Goal: Unclear: Browse casually

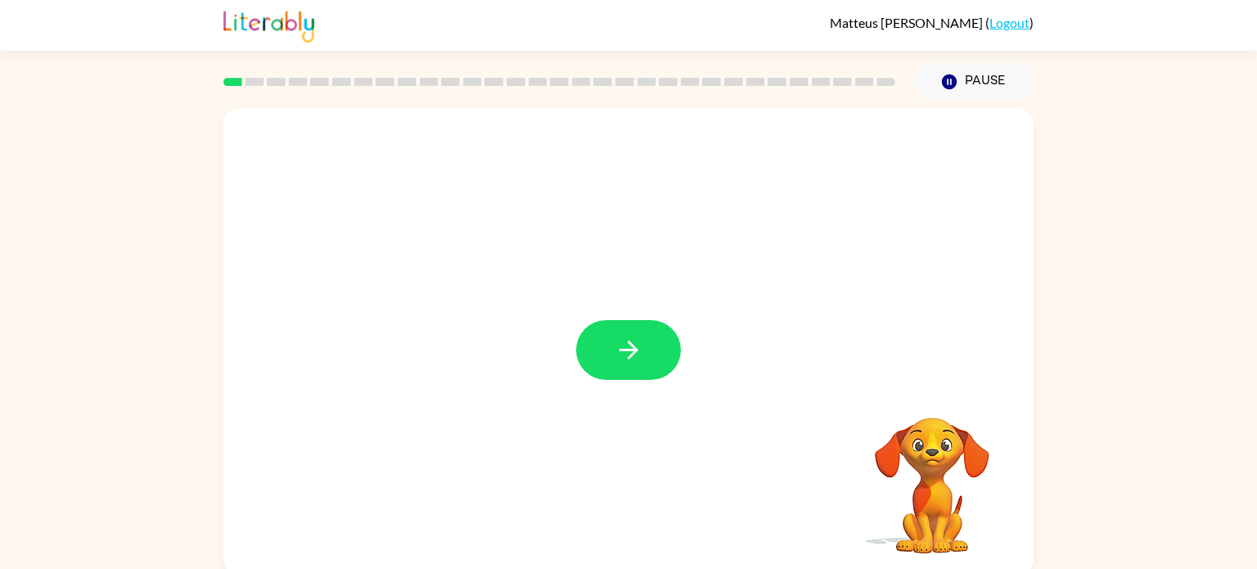
click at [879, 452] on video "Your browser must support playing .mp4 files to use Literably. Please try using…" at bounding box center [933, 474] width 164 height 164
click at [946, 453] on video "Your browser must support playing .mp4 files to use Literably. Please try using…" at bounding box center [933, 474] width 164 height 164
click at [611, 358] on button "button" at bounding box center [628, 350] width 105 height 60
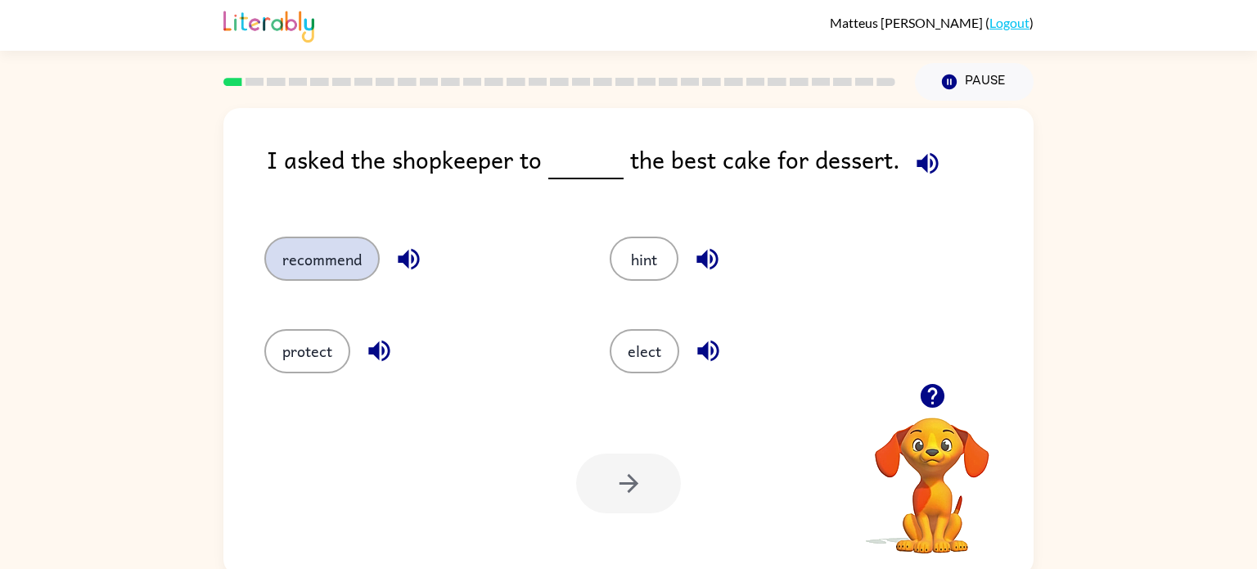
click at [287, 257] on button "recommend" at bounding box center [321, 259] width 115 height 44
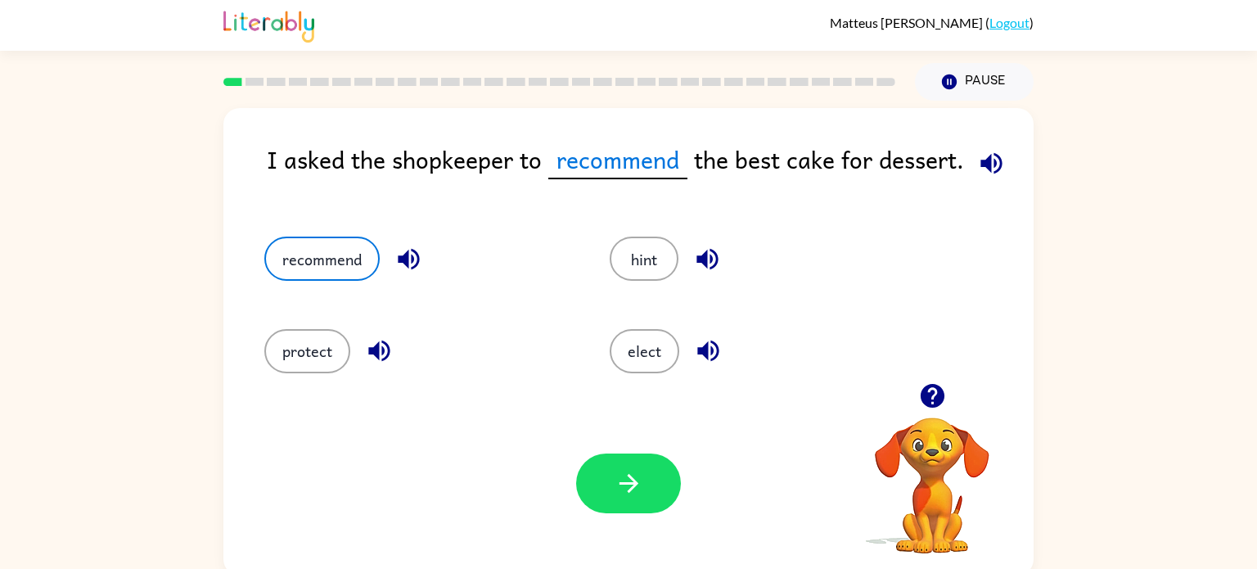
click at [784, 421] on div "Your browser must support playing .mp4 files to use Literably. Please try using…" at bounding box center [628, 483] width 810 height 184
click at [943, 389] on icon "button" at bounding box center [933, 395] width 29 height 29
click at [622, 481] on icon "button" at bounding box center [629, 483] width 29 height 29
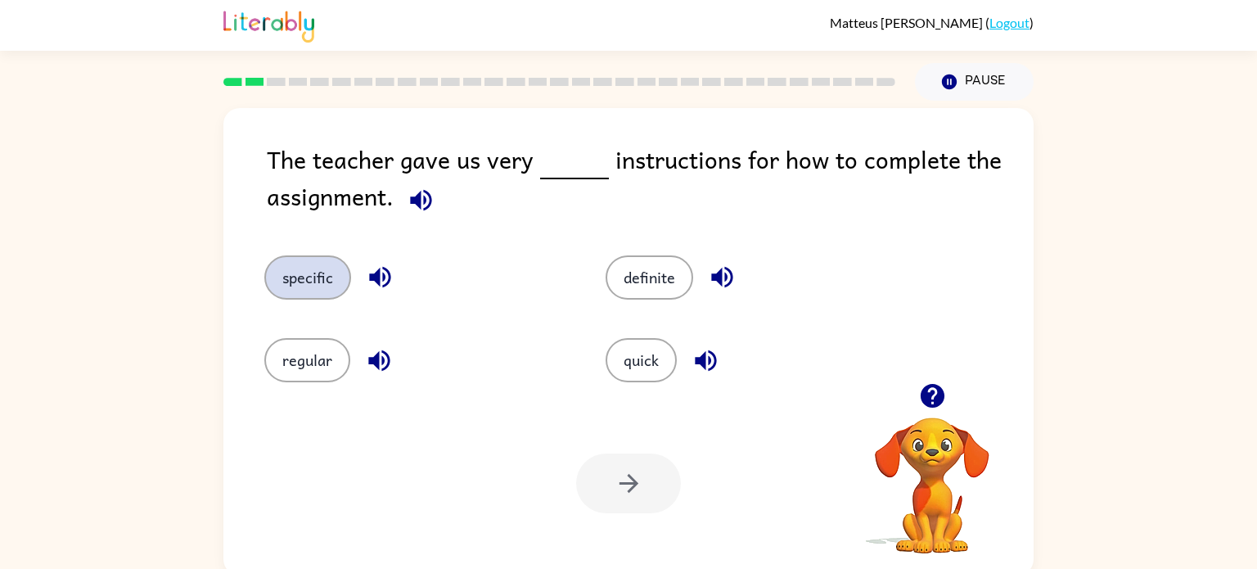
click at [325, 276] on button "specific" at bounding box center [307, 277] width 87 height 44
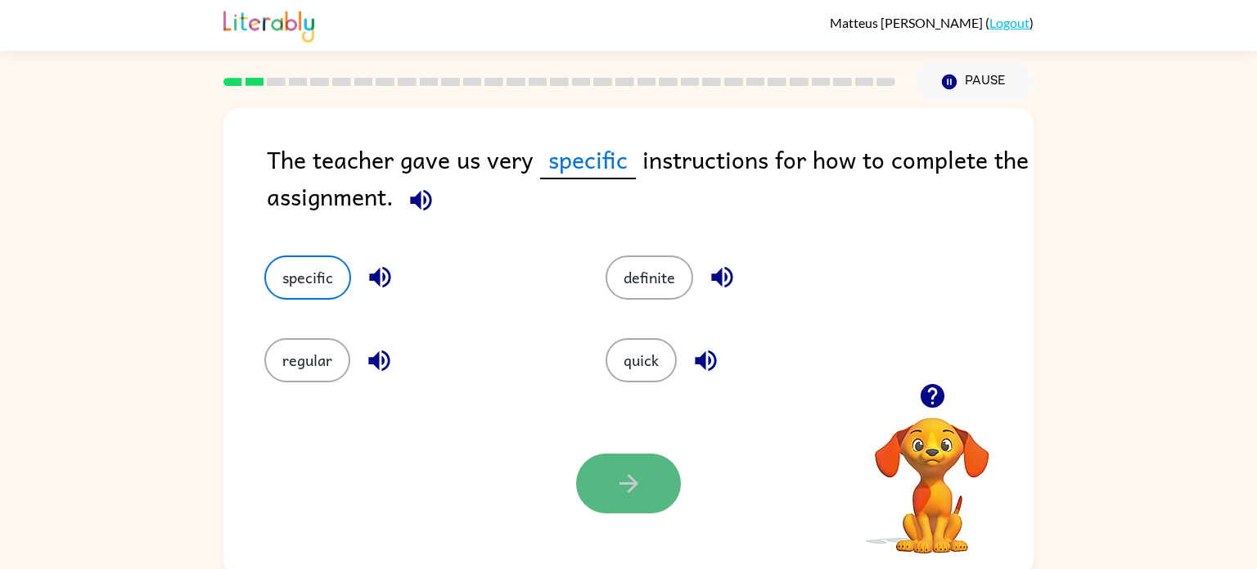
click at [647, 476] on button "button" at bounding box center [628, 484] width 105 height 60
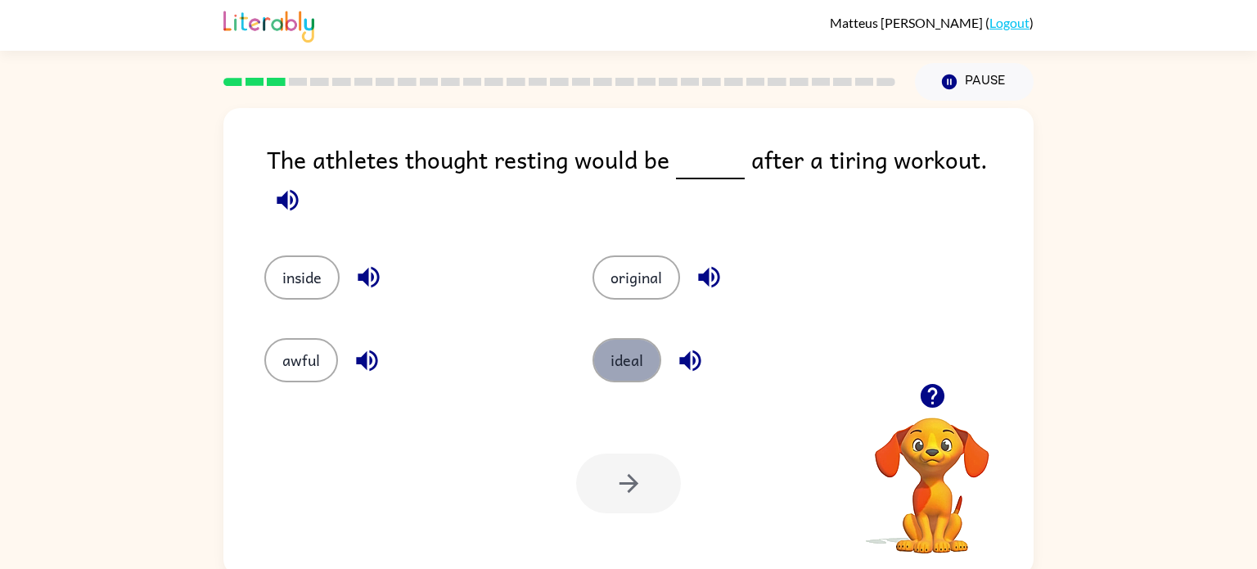
click at [629, 346] on button "ideal" at bounding box center [627, 360] width 69 height 44
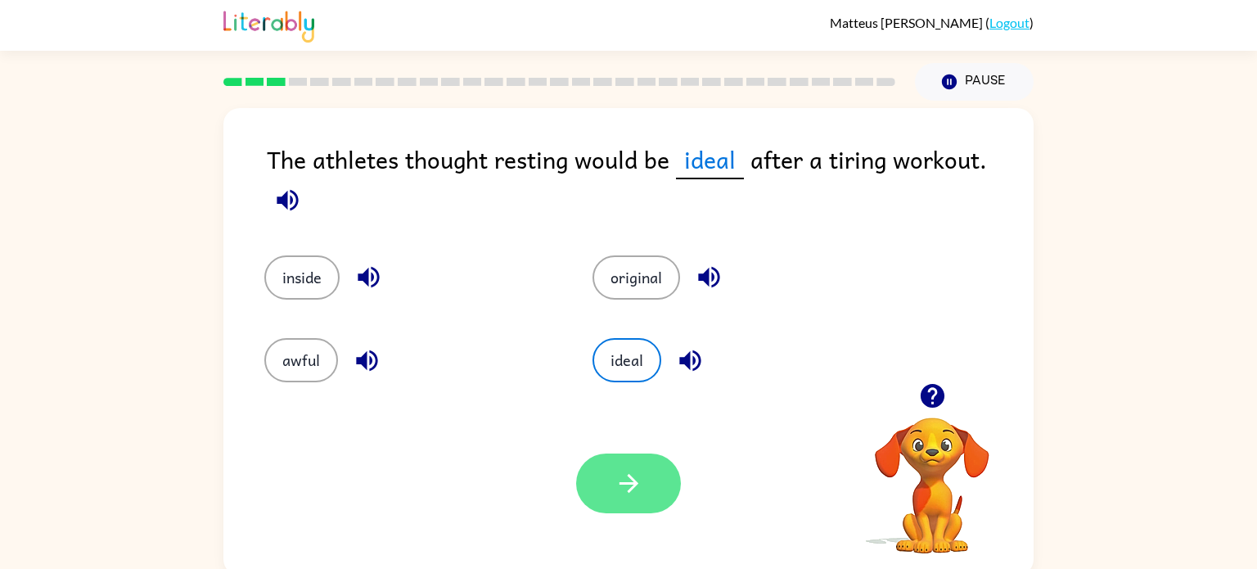
click at [634, 505] on button "button" at bounding box center [628, 484] width 105 height 60
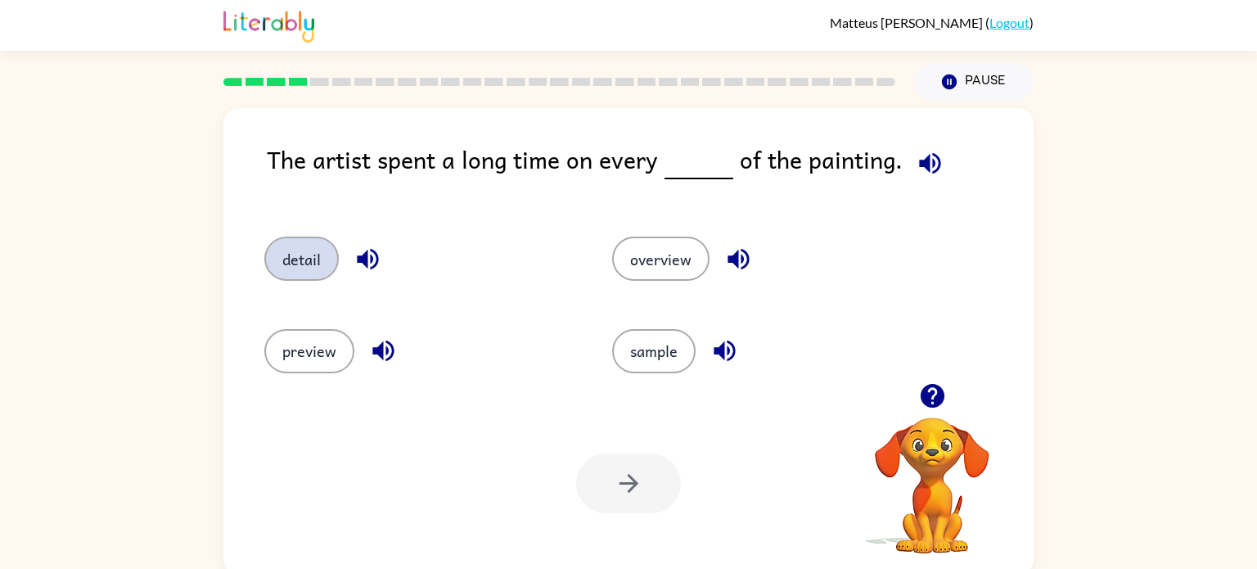
click at [323, 255] on button "detail" at bounding box center [301, 259] width 74 height 44
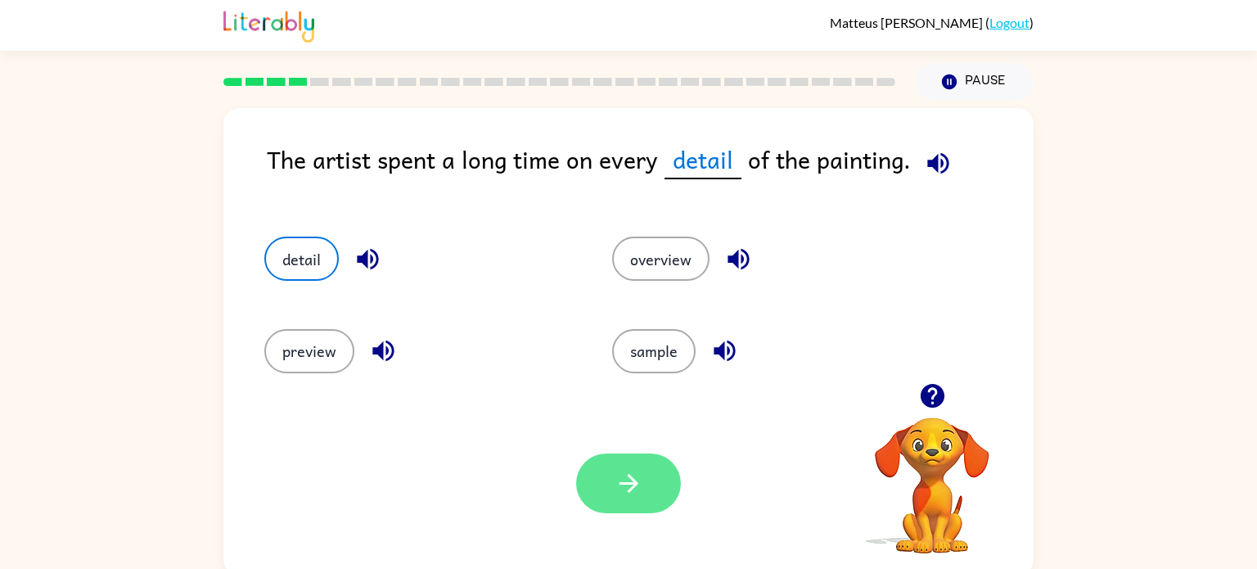
click at [663, 472] on button "button" at bounding box center [628, 484] width 105 height 60
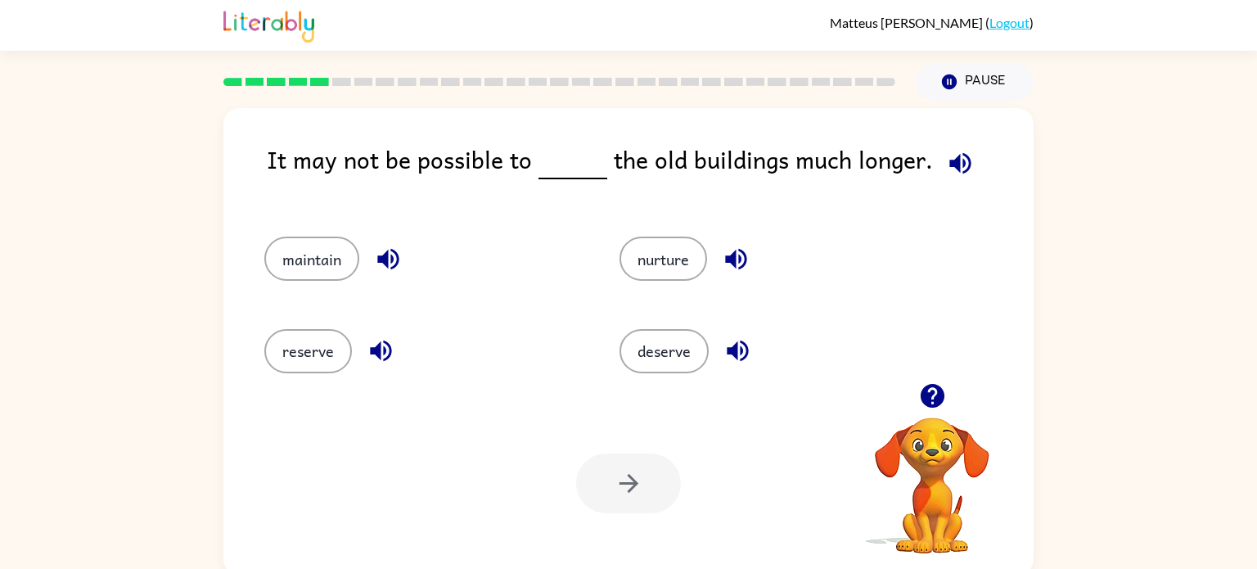
click at [263, 251] on div "maintain" at bounding box center [410, 251] width 355 height 92
click at [289, 251] on button "maintain" at bounding box center [311, 259] width 95 height 44
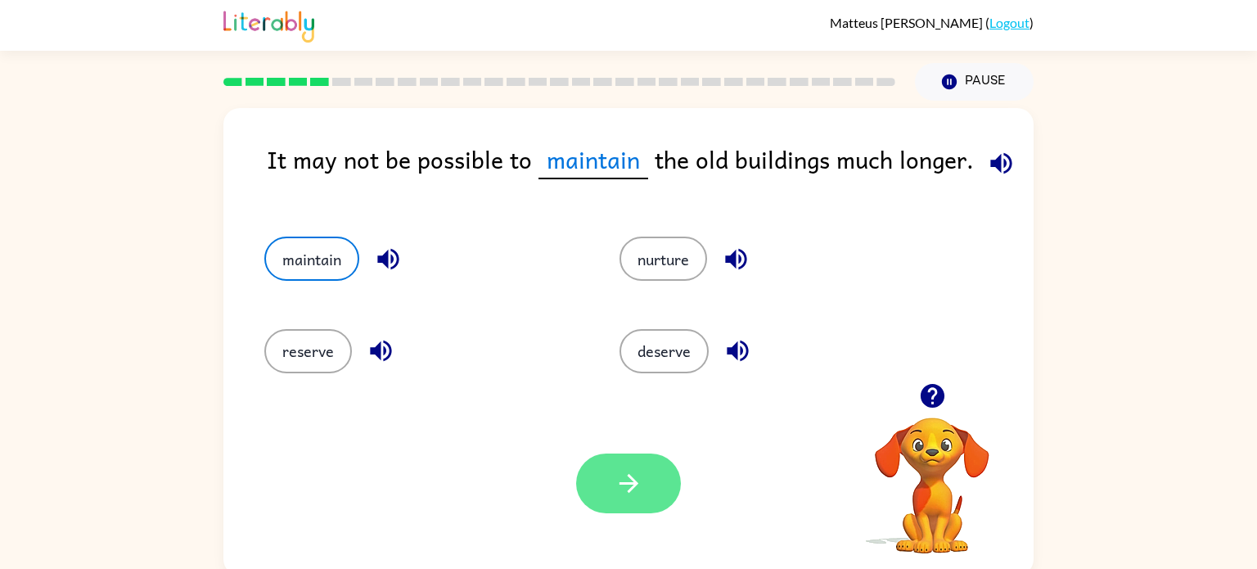
click at [670, 485] on button "button" at bounding box center [628, 484] width 105 height 60
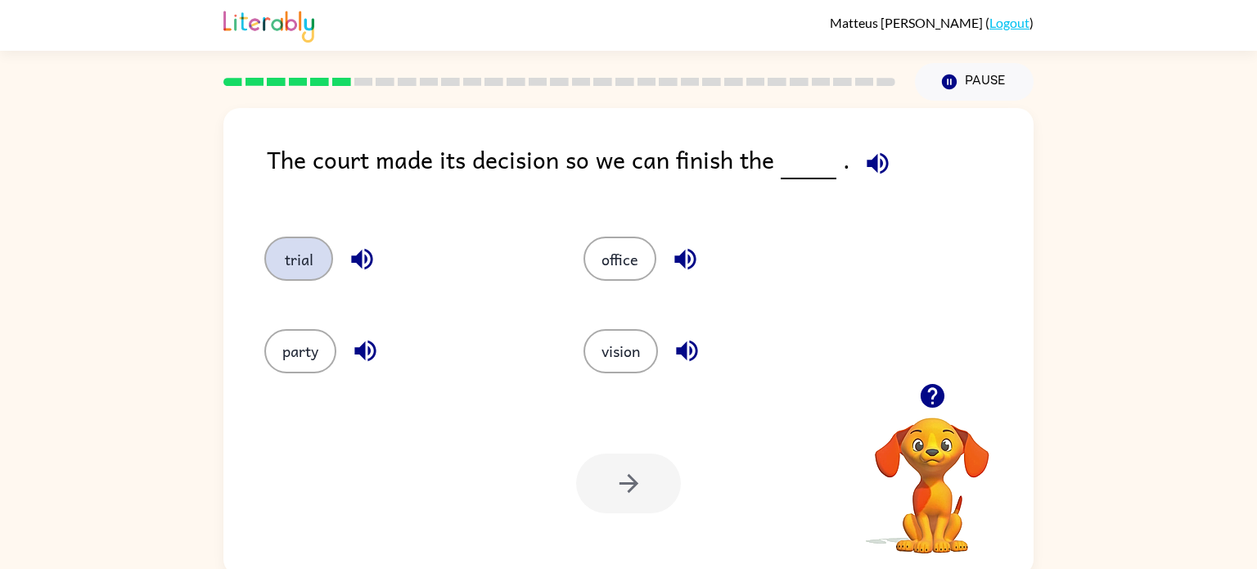
click at [284, 251] on button "trial" at bounding box center [298, 259] width 69 height 44
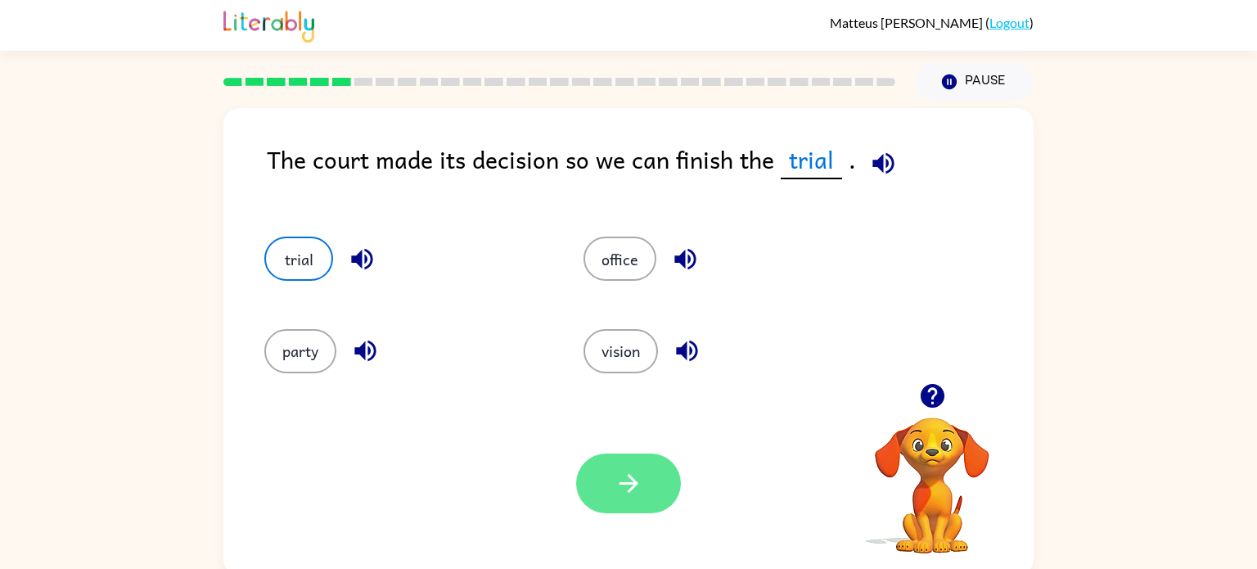
click at [657, 473] on button "button" at bounding box center [628, 484] width 105 height 60
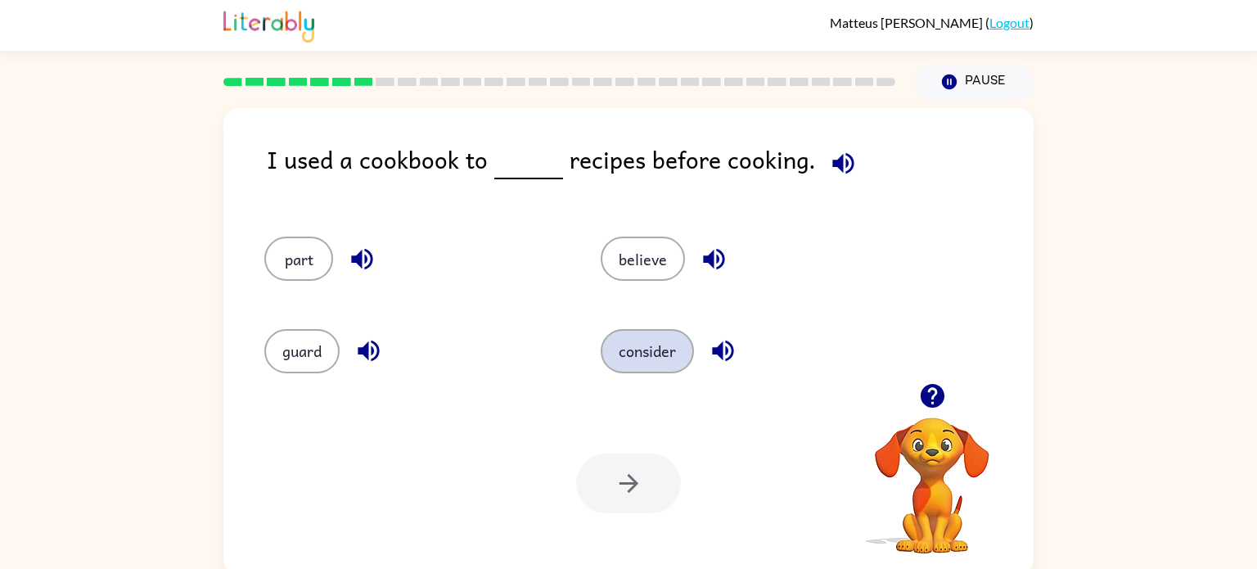
click at [660, 344] on button "consider" at bounding box center [647, 351] width 93 height 44
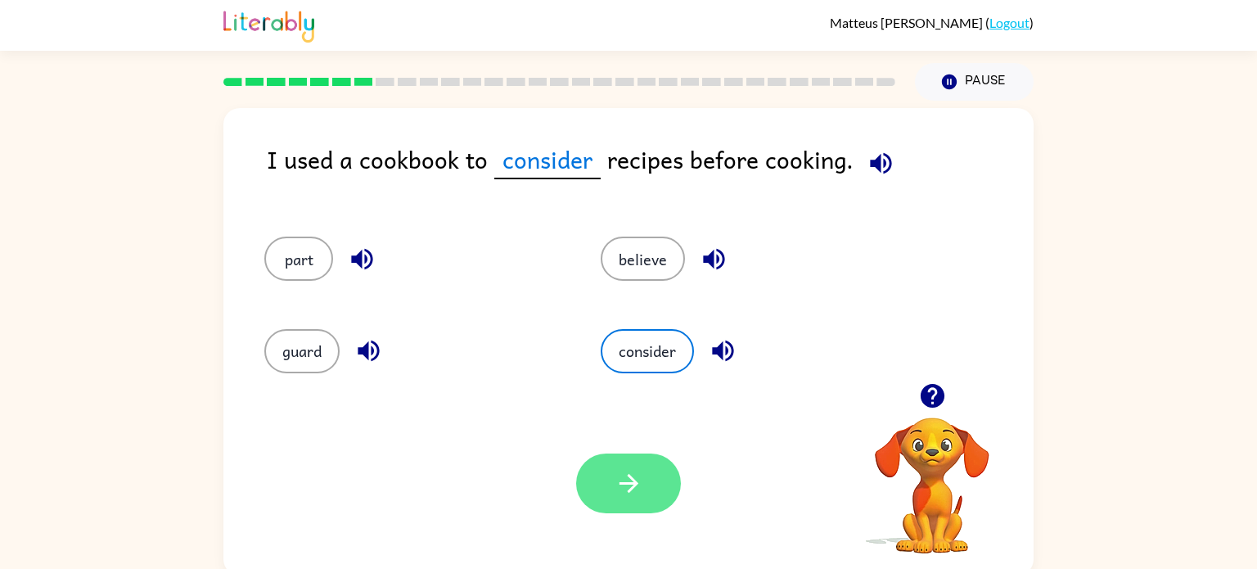
click at [632, 476] on icon "button" at bounding box center [629, 483] width 29 height 29
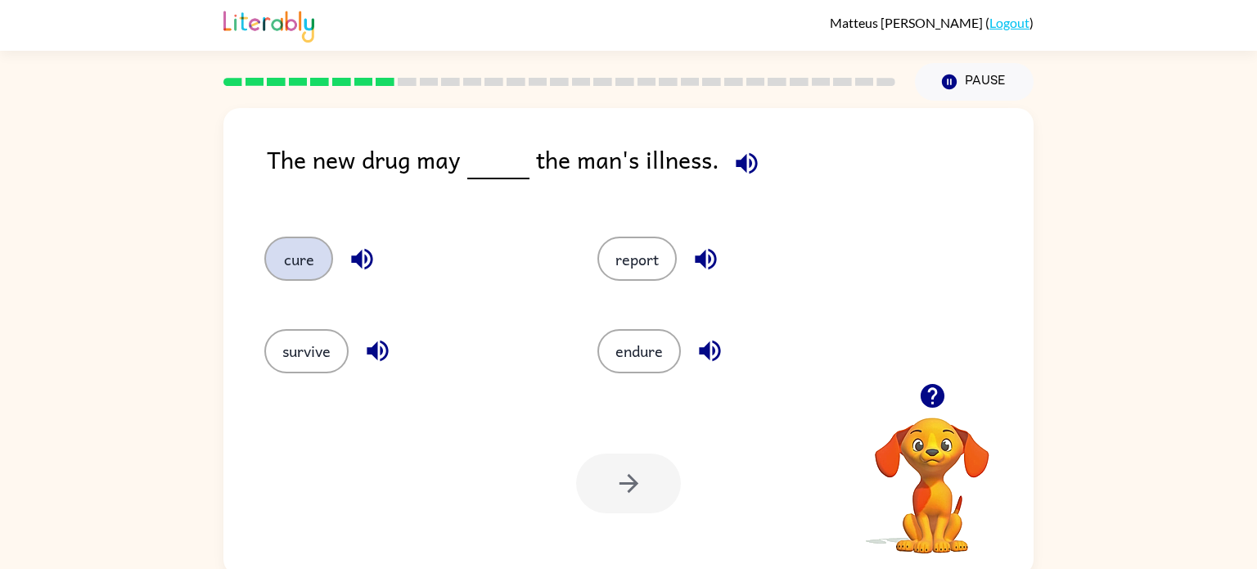
click at [307, 244] on button "cure" at bounding box center [298, 259] width 69 height 44
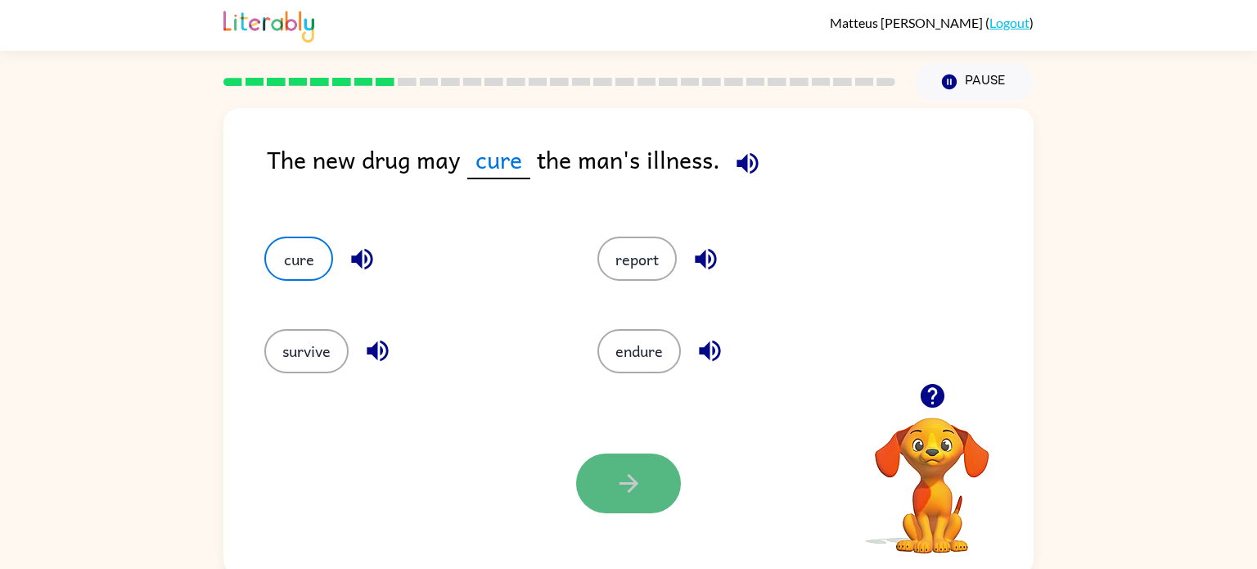
click at [615, 480] on icon "button" at bounding box center [629, 483] width 29 height 29
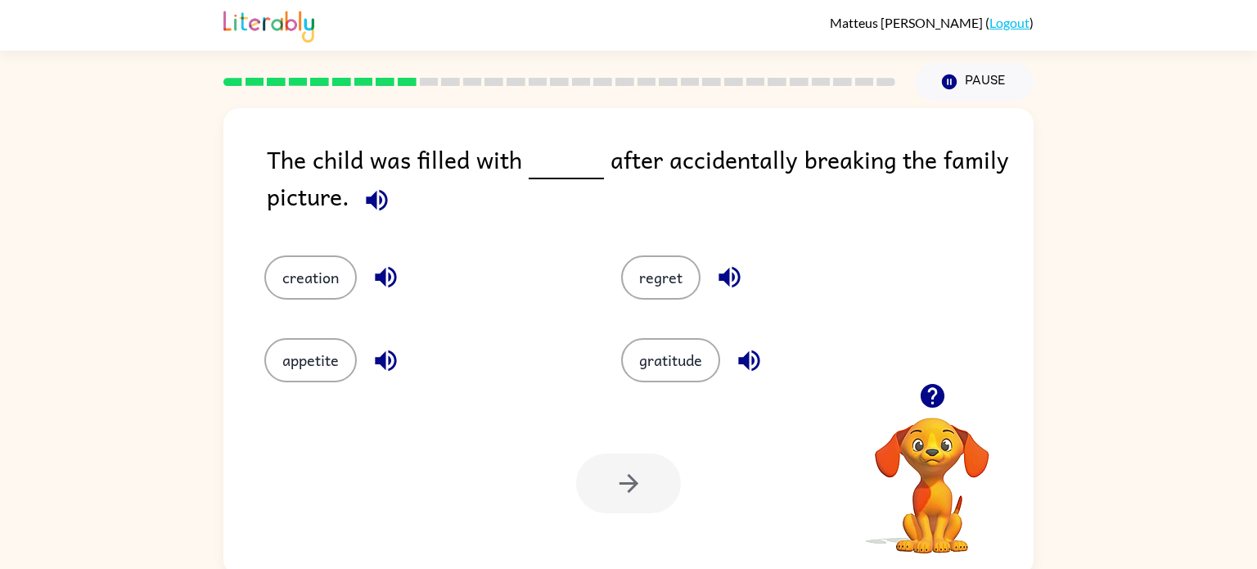
click at [738, 265] on icon "button" at bounding box center [730, 277] width 29 height 29
click at [729, 296] on button "button" at bounding box center [730, 277] width 42 height 42
click at [675, 264] on button "regret" at bounding box center [660, 277] width 79 height 44
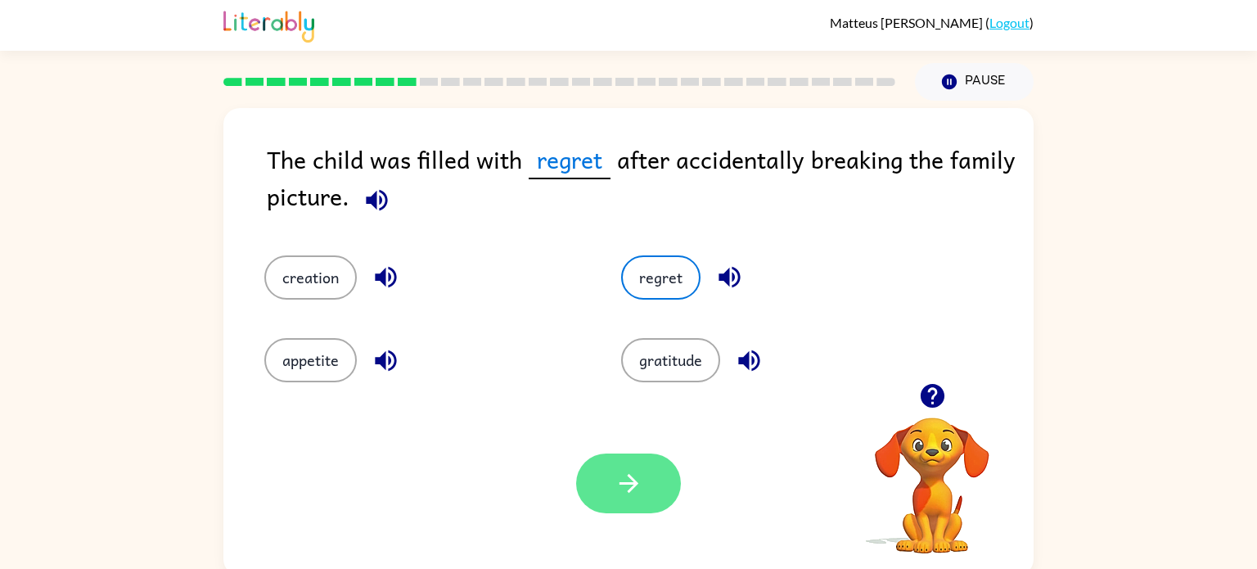
click at [634, 507] on button "button" at bounding box center [628, 484] width 105 height 60
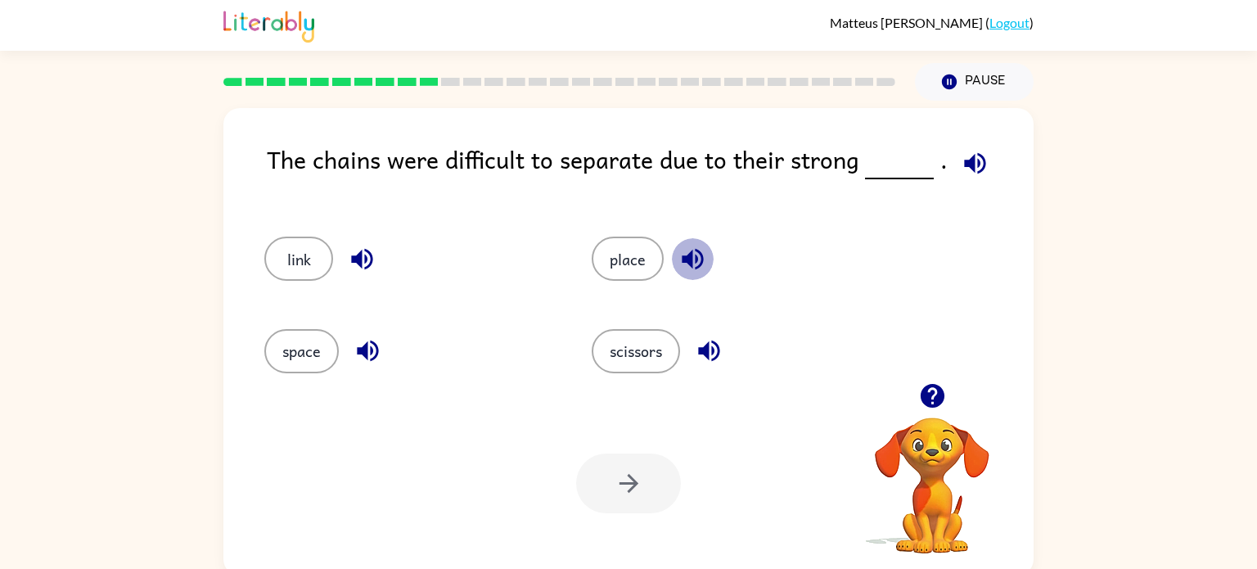
click at [692, 266] on icon "button" at bounding box center [693, 259] width 29 height 29
click at [288, 268] on button "link" at bounding box center [298, 259] width 69 height 44
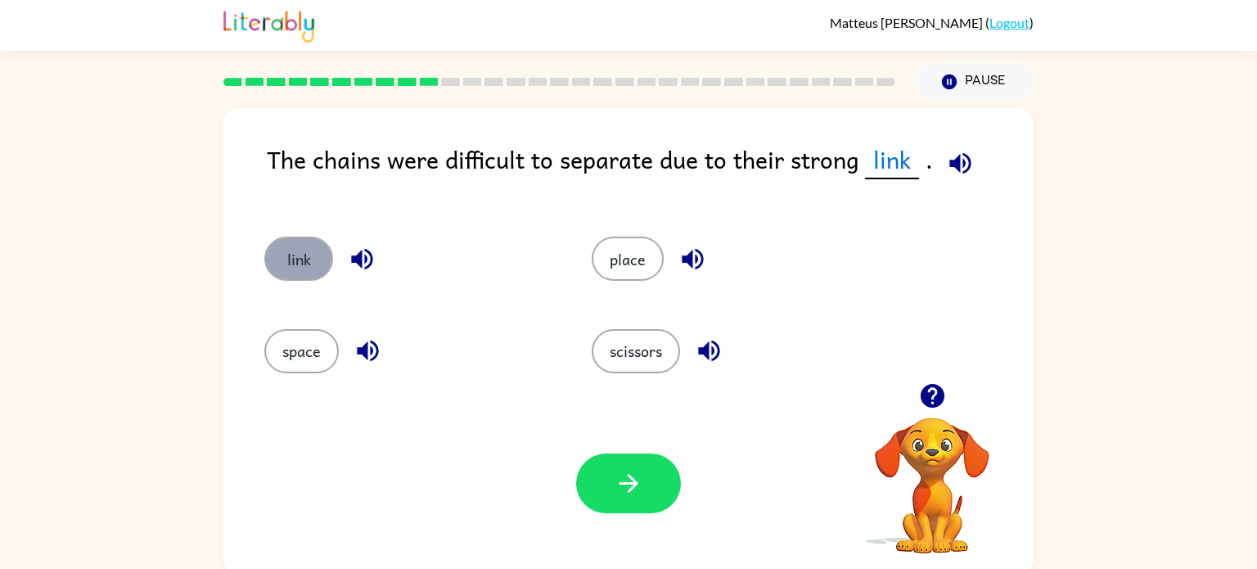
click at [318, 252] on button "link" at bounding box center [298, 259] width 69 height 44
click at [605, 261] on button "place" at bounding box center [628, 259] width 72 height 44
click at [308, 253] on button "link" at bounding box center [298, 259] width 69 height 44
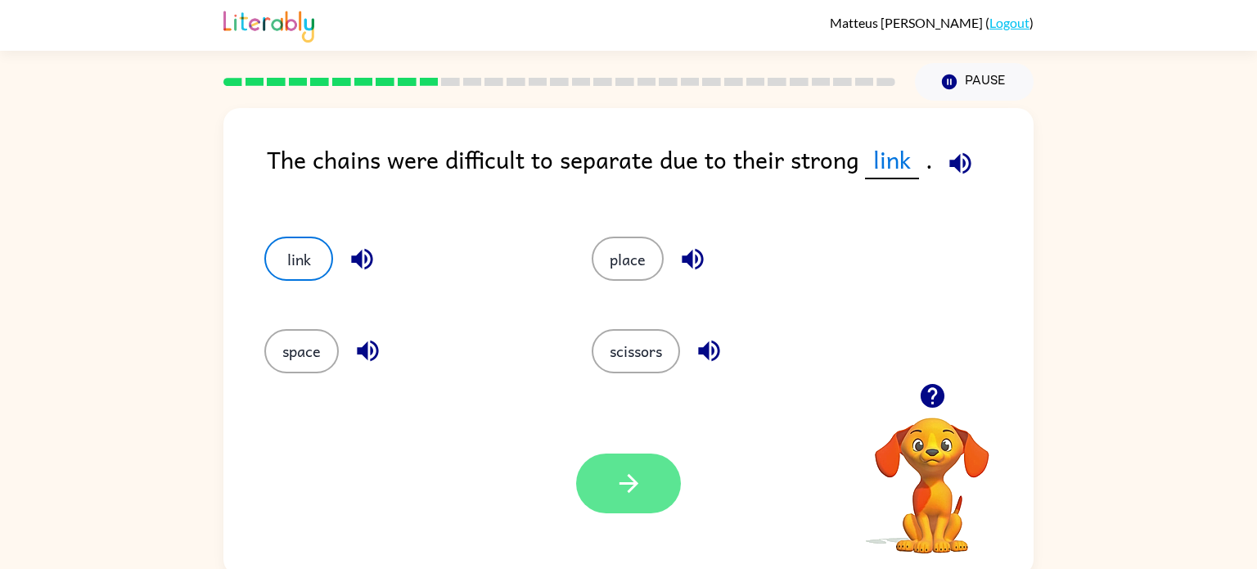
click at [603, 458] on button "button" at bounding box center [628, 484] width 105 height 60
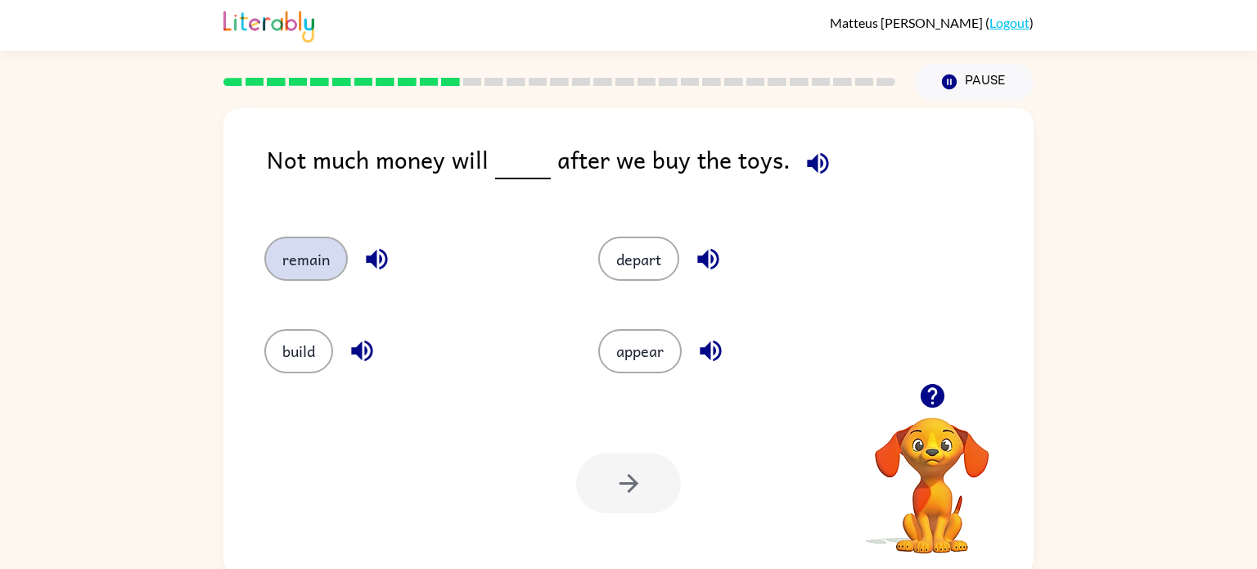
click at [323, 270] on button "remain" at bounding box center [306, 259] width 84 height 44
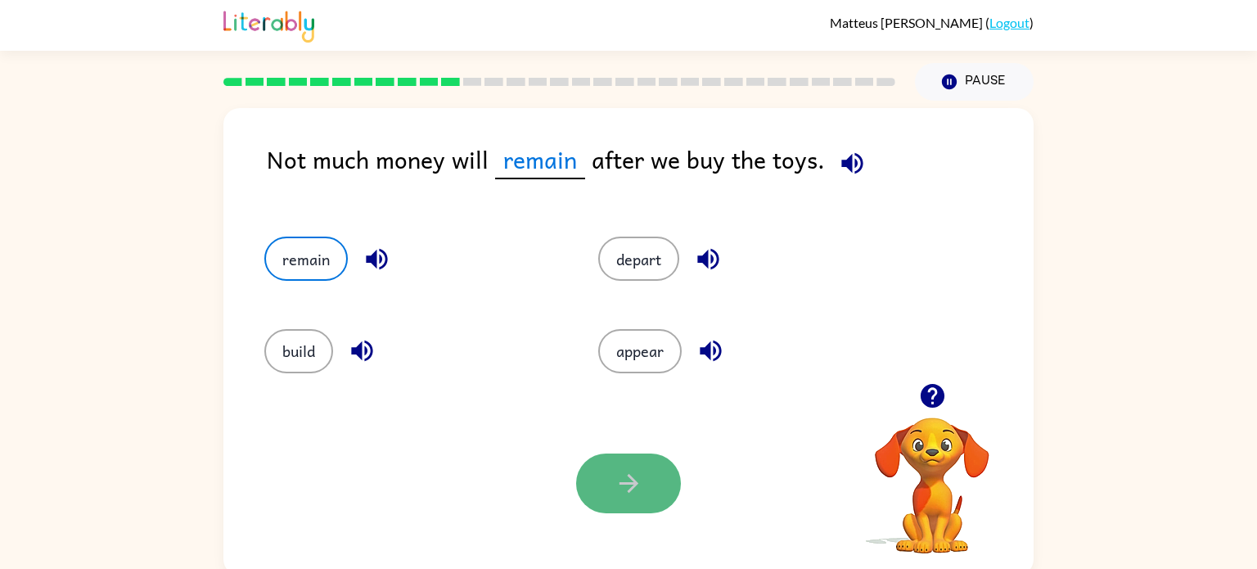
click at [625, 479] on icon "button" at bounding box center [629, 483] width 29 height 29
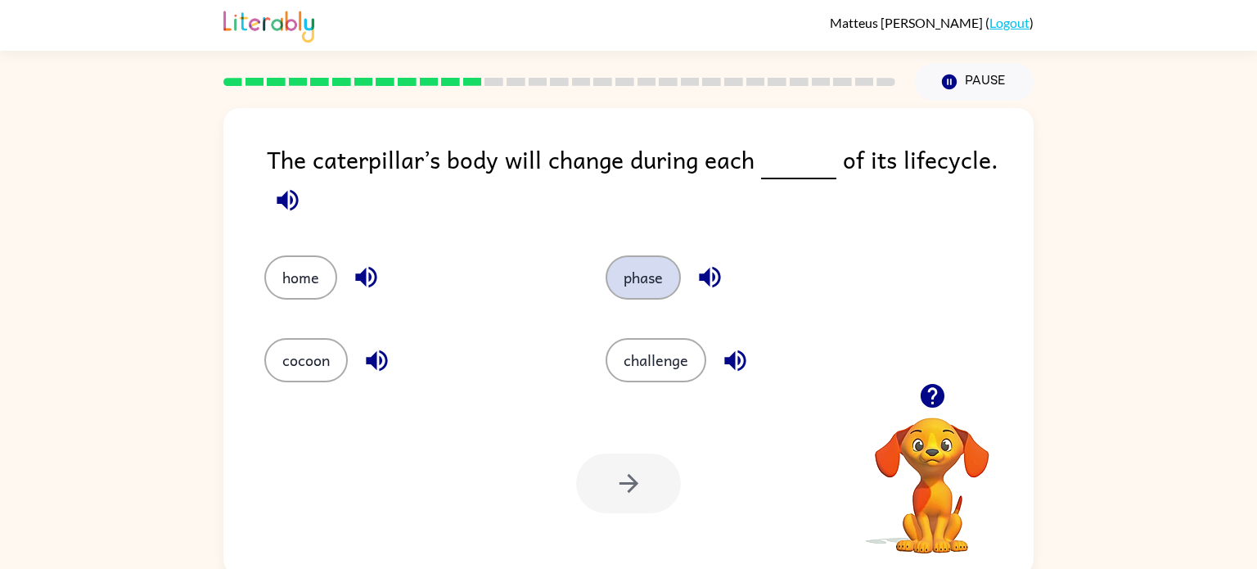
click at [648, 287] on button "phase" at bounding box center [643, 277] width 75 height 44
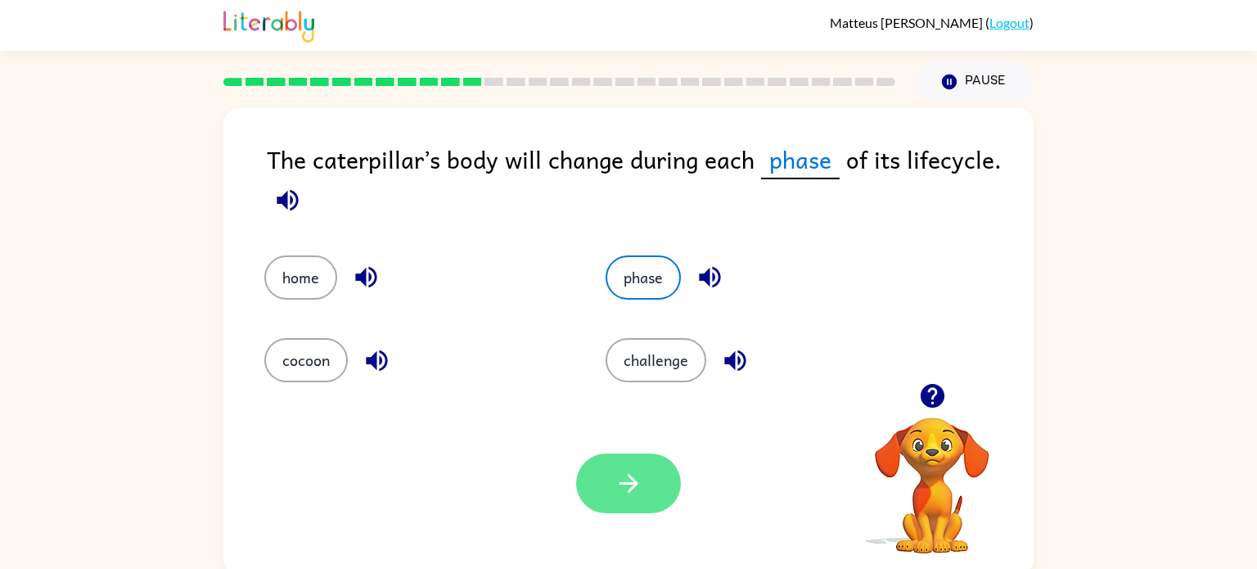
click at [631, 481] on icon "button" at bounding box center [629, 483] width 29 height 29
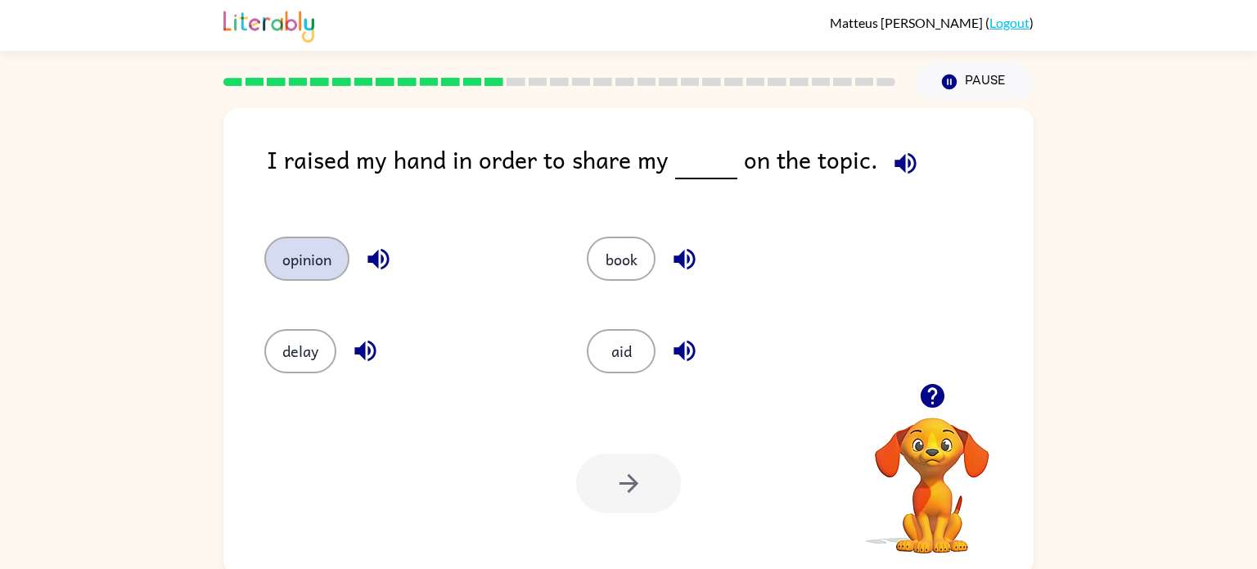
click at [337, 245] on button "opinion" at bounding box center [306, 259] width 85 height 44
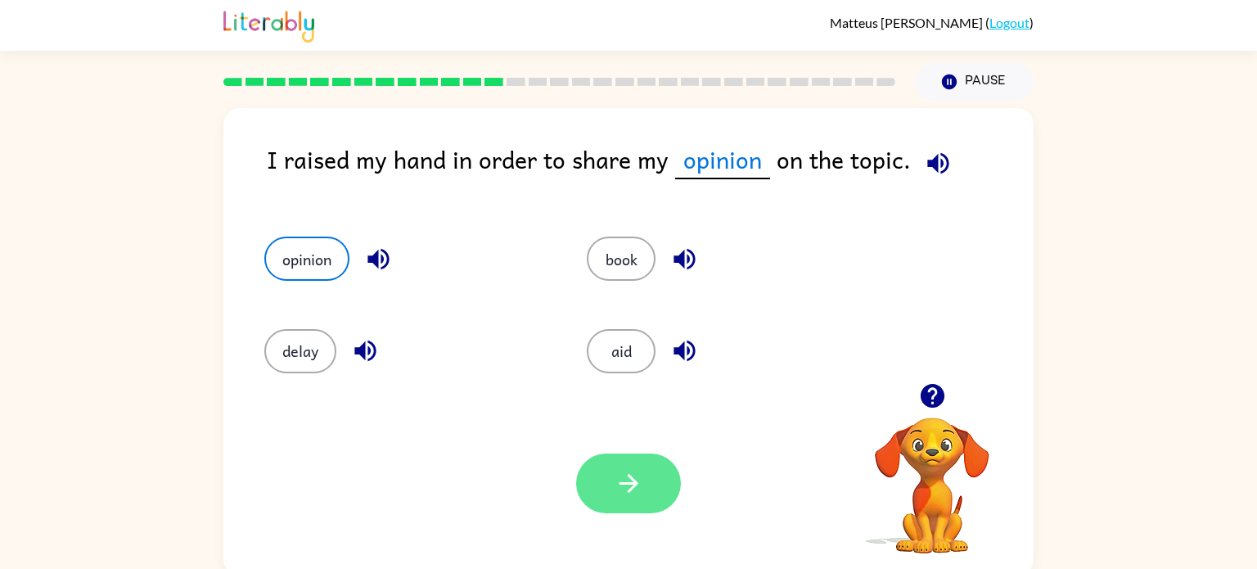
click at [620, 484] on icon "button" at bounding box center [628, 483] width 19 height 19
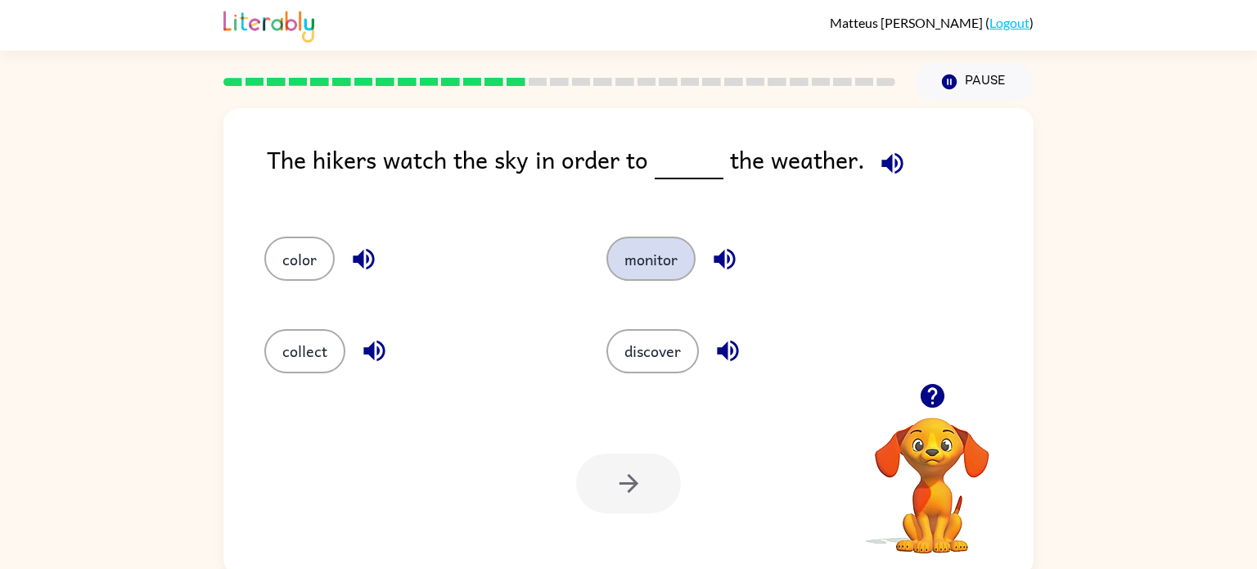
click at [651, 267] on button "monitor" at bounding box center [651, 259] width 89 height 44
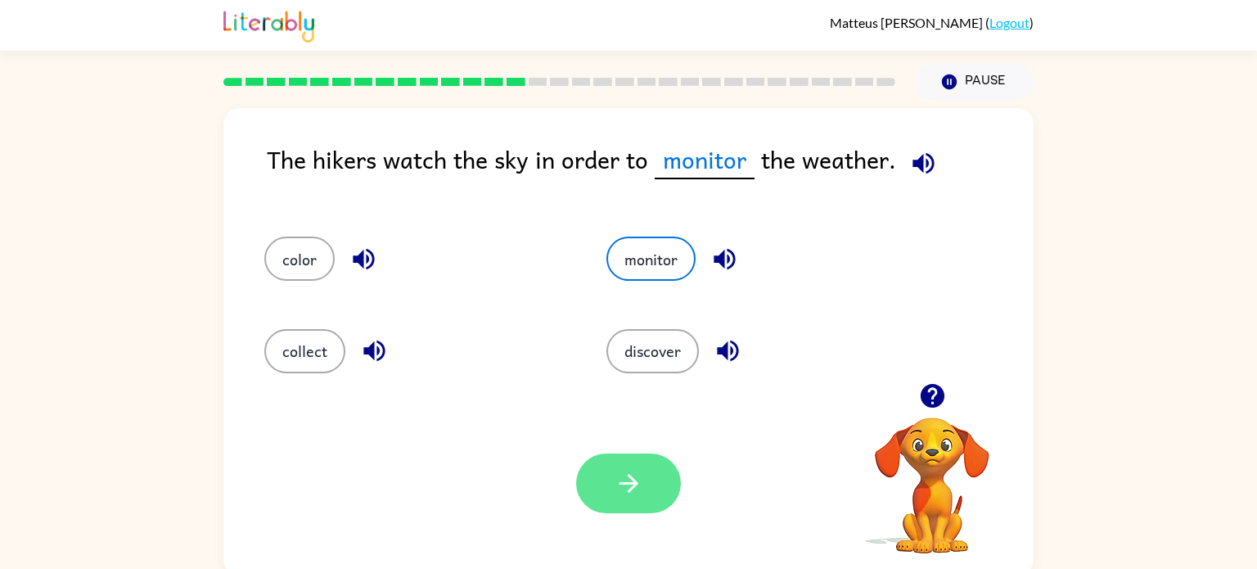
click at [659, 460] on button "button" at bounding box center [628, 484] width 105 height 60
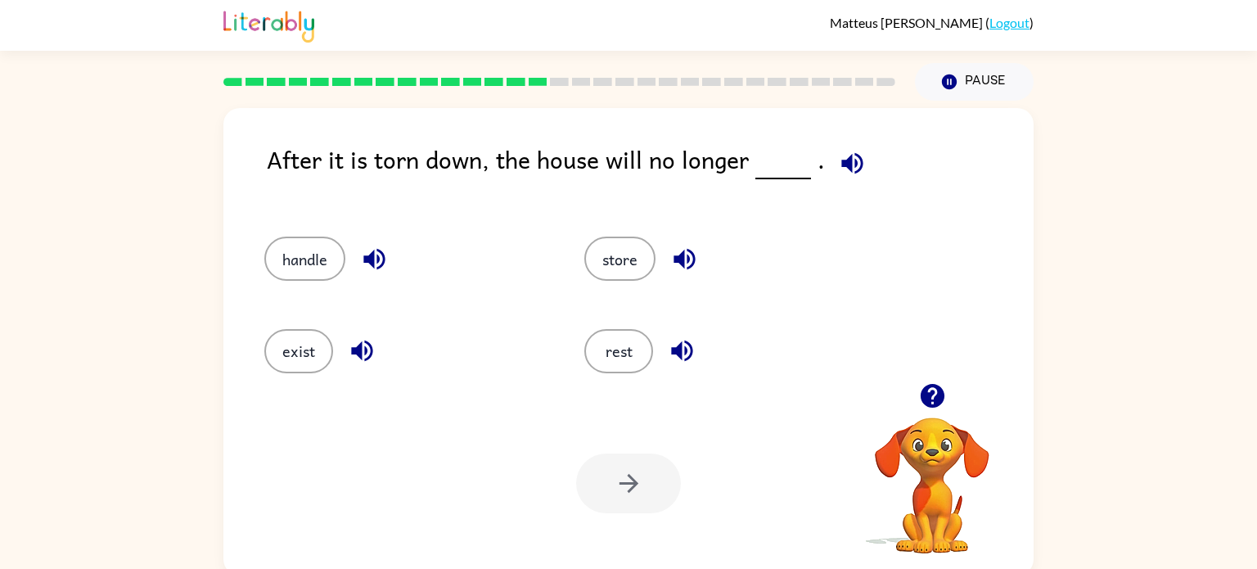
click at [311, 376] on div "exist" at bounding box center [393, 344] width 320 height 92
click at [306, 359] on button "exist" at bounding box center [298, 351] width 69 height 44
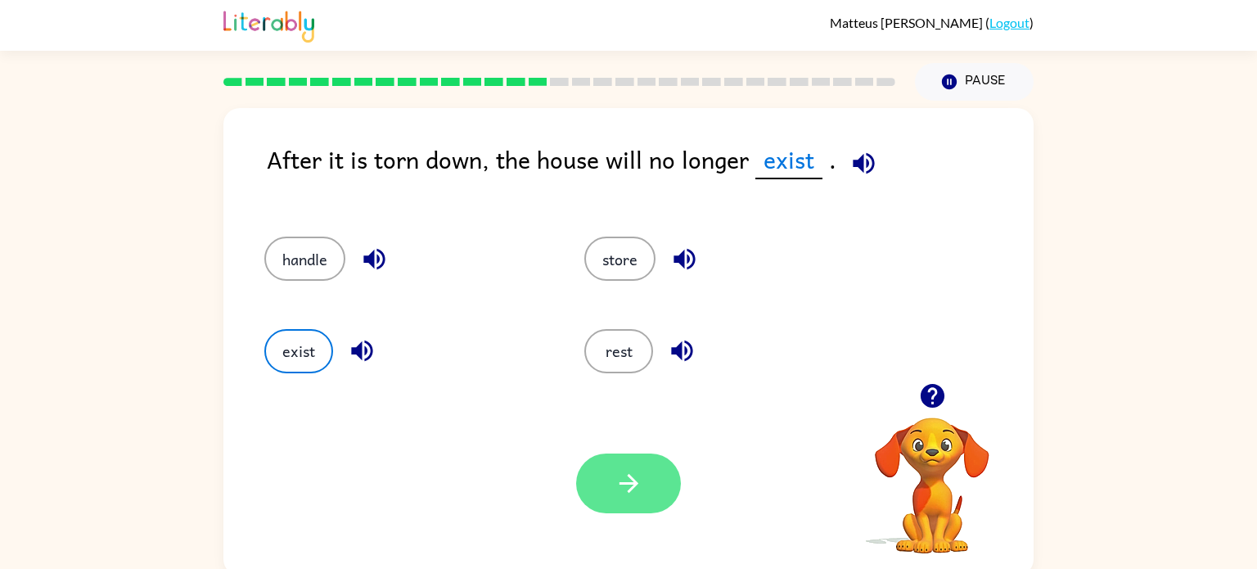
click at [587, 497] on button "button" at bounding box center [628, 484] width 105 height 60
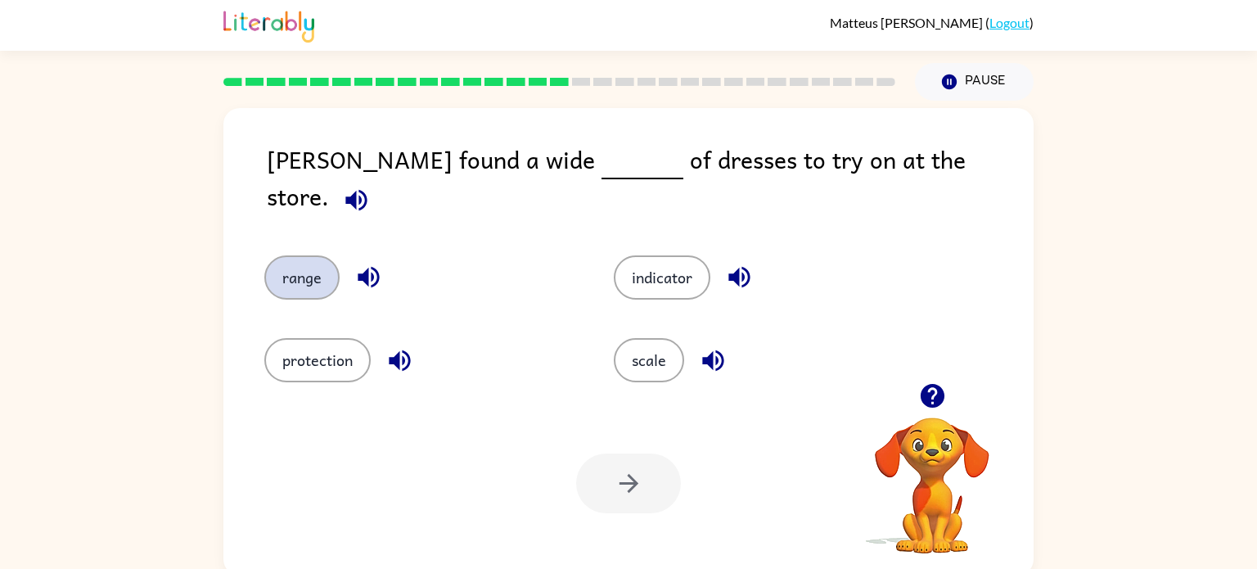
click at [319, 275] on button "range" at bounding box center [301, 277] width 75 height 44
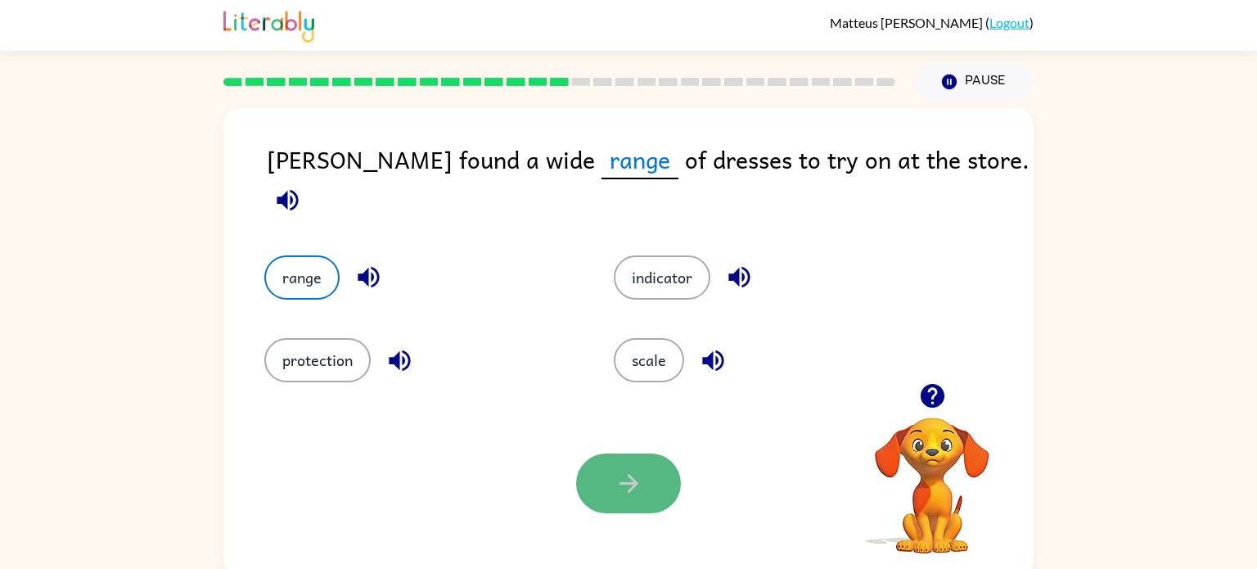
click at [653, 499] on button "button" at bounding box center [628, 484] width 105 height 60
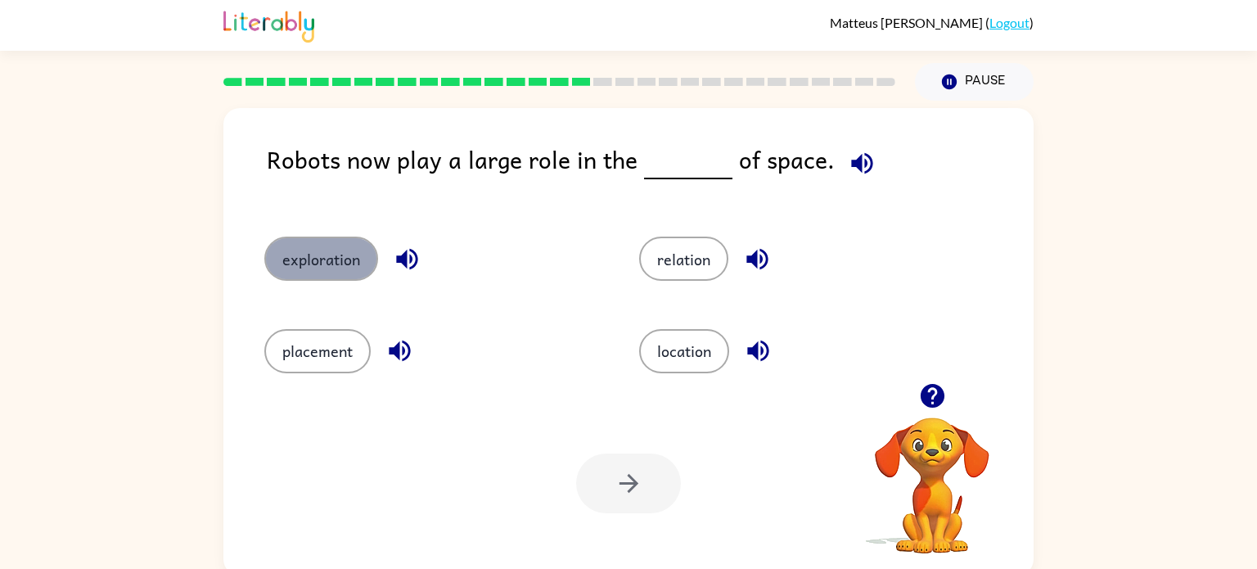
click at [291, 262] on button "exploration" at bounding box center [321, 259] width 114 height 44
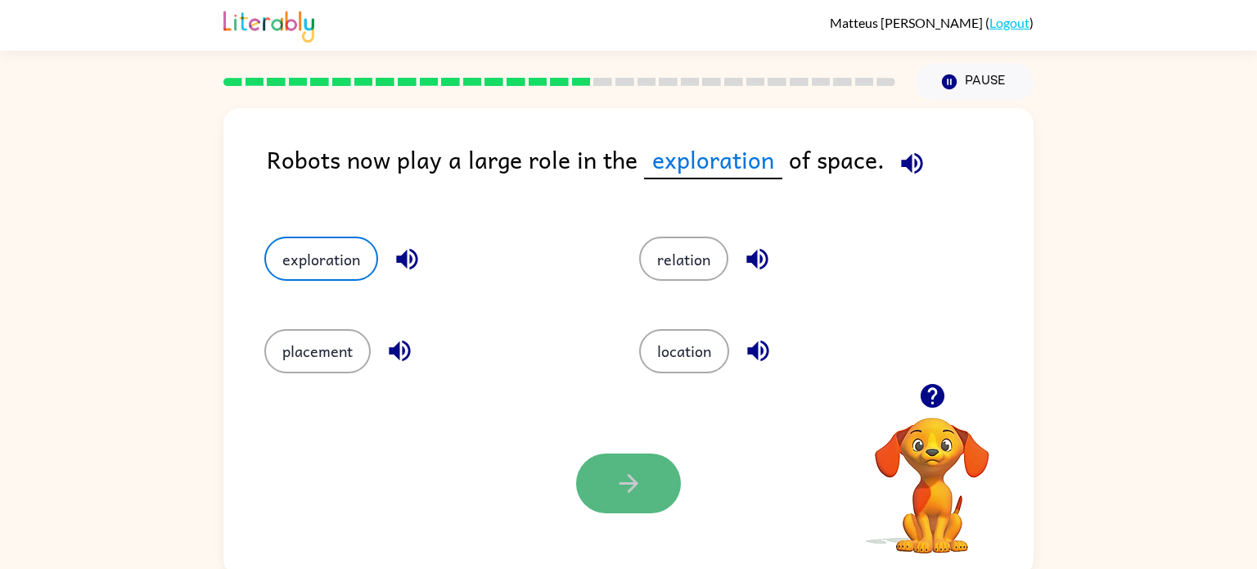
click at [661, 506] on button "button" at bounding box center [628, 484] width 105 height 60
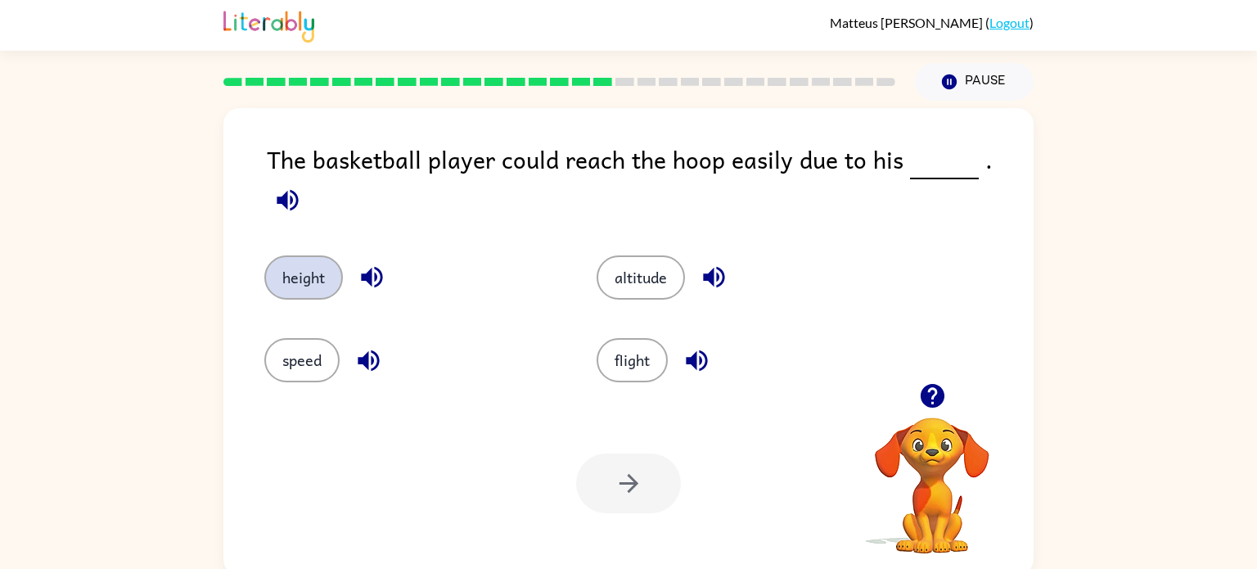
click at [291, 260] on button "height" at bounding box center [303, 277] width 79 height 44
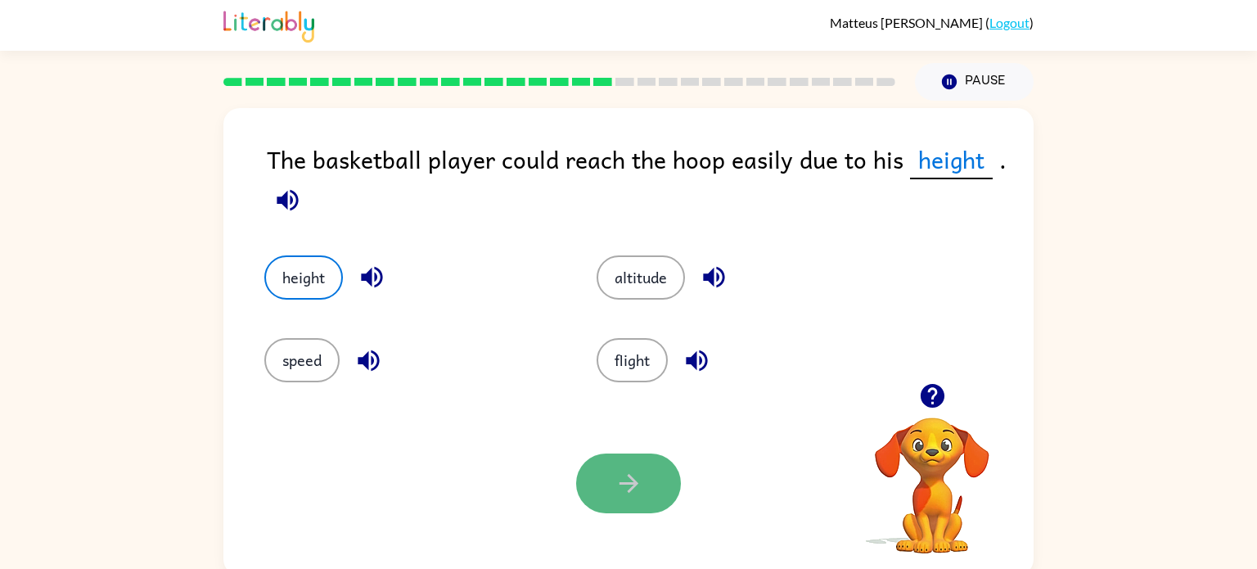
click at [608, 454] on button "button" at bounding box center [628, 484] width 105 height 60
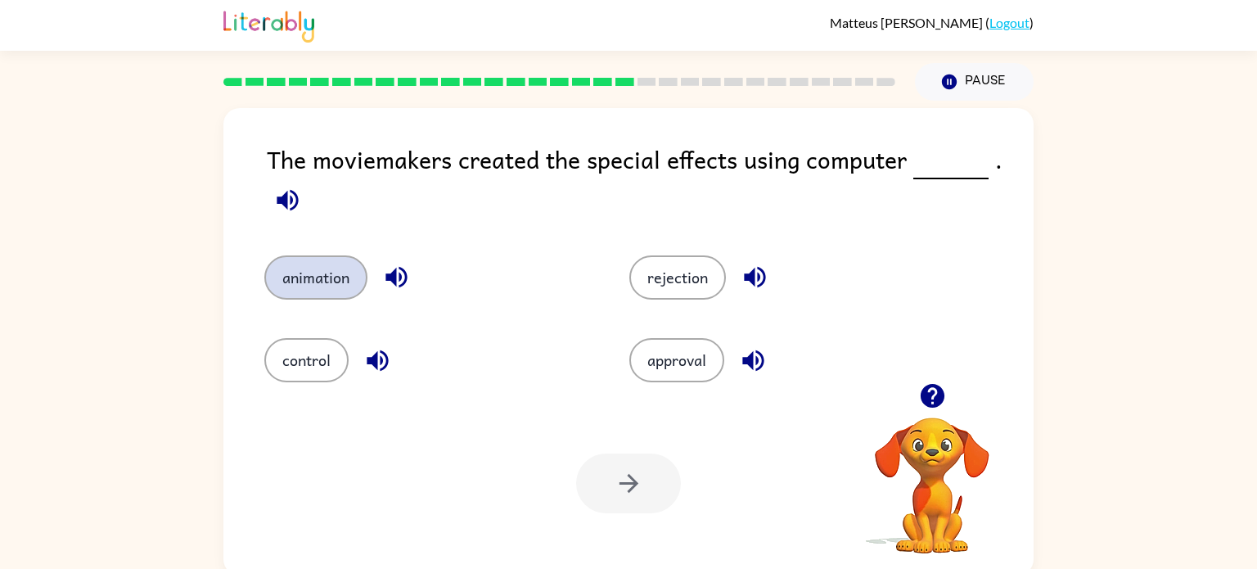
click at [318, 257] on button "animation" at bounding box center [315, 277] width 103 height 44
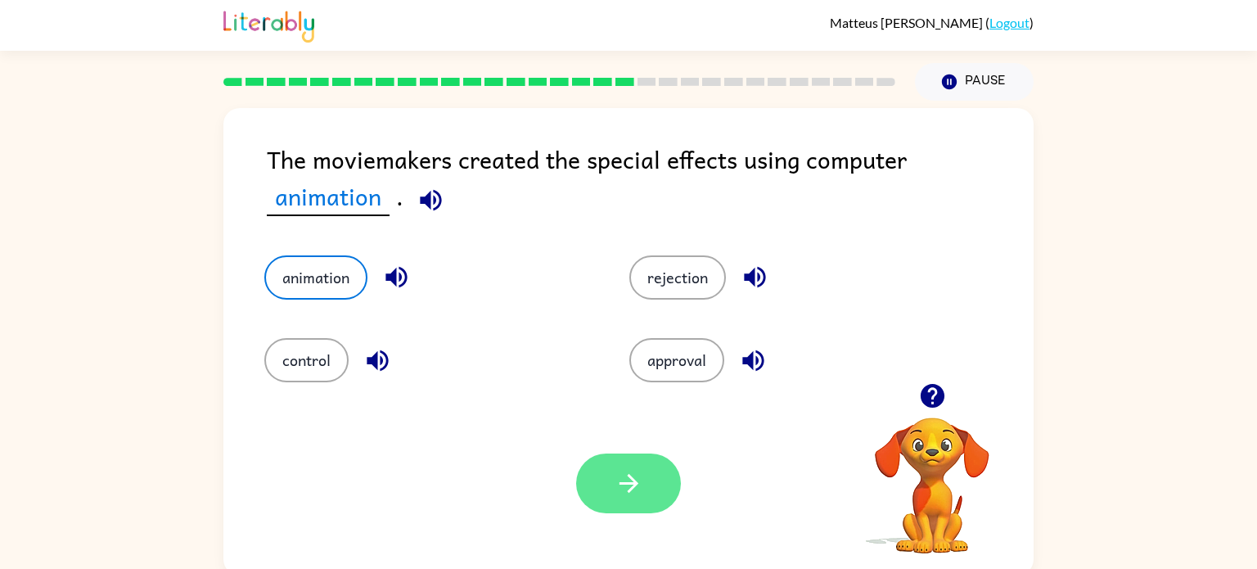
click at [620, 490] on icon "button" at bounding box center [629, 483] width 29 height 29
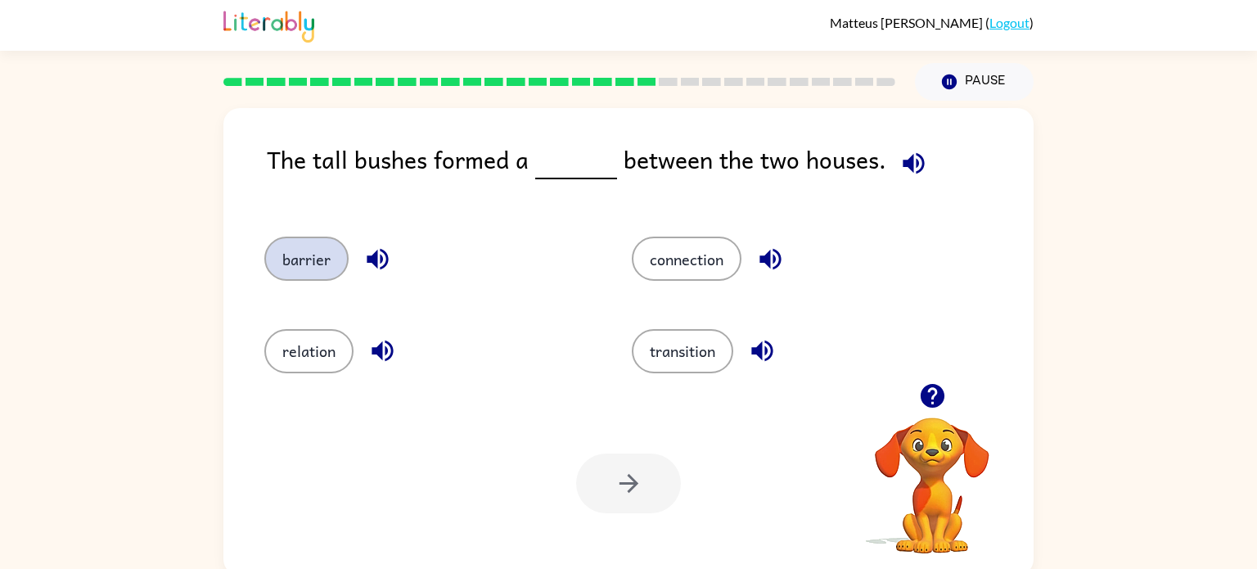
click at [337, 265] on button "barrier" at bounding box center [306, 259] width 84 height 44
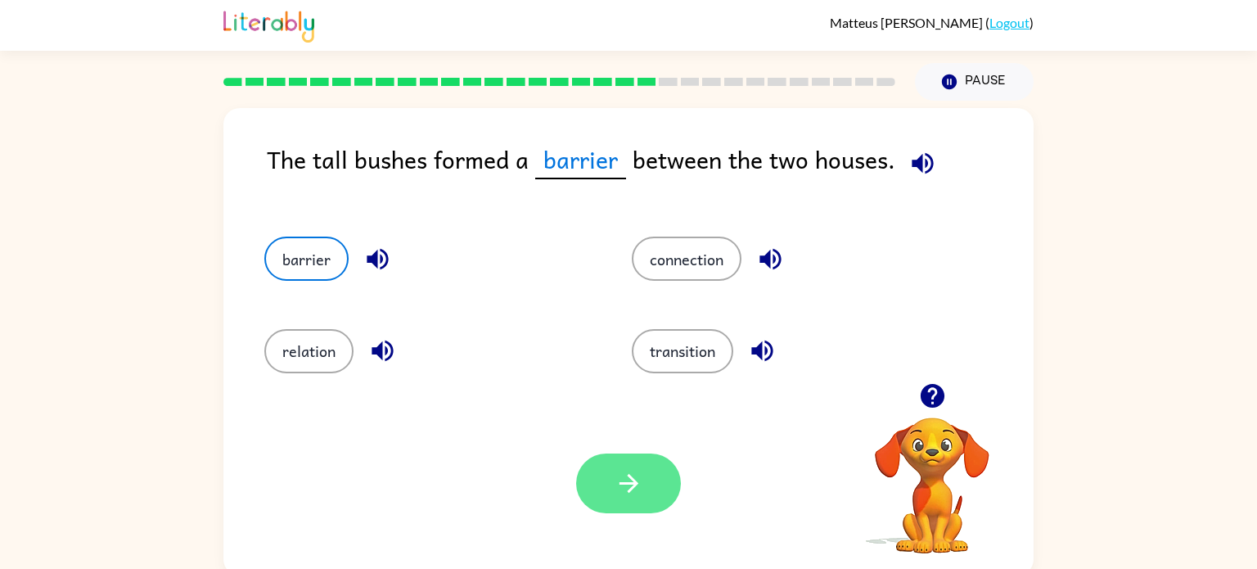
click at [667, 472] on button "button" at bounding box center [628, 484] width 105 height 60
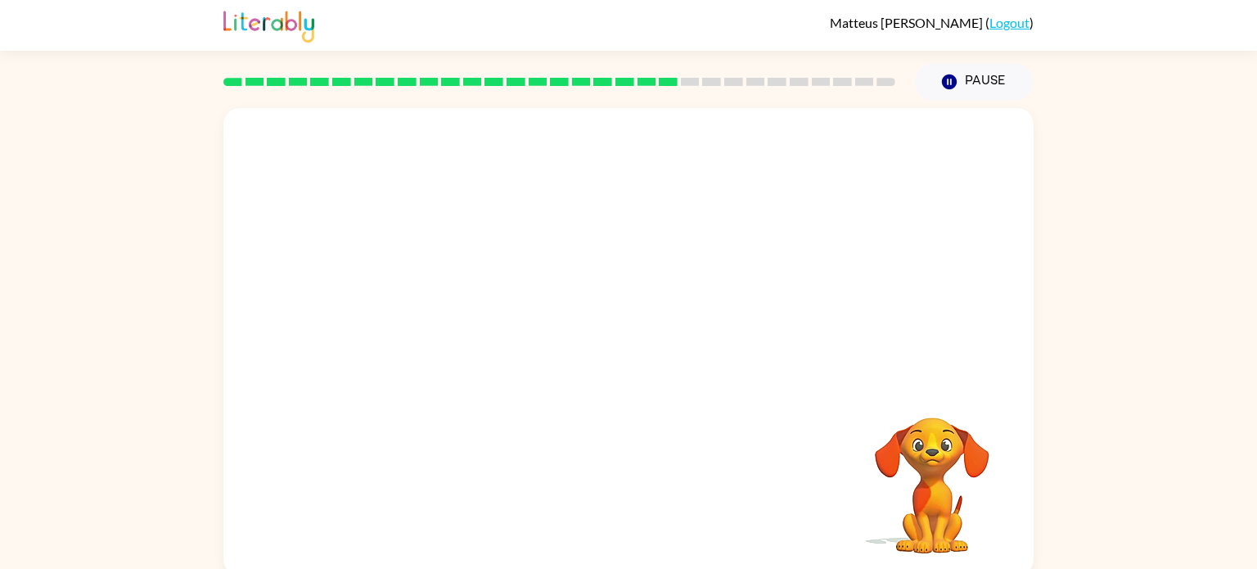
click at [490, 334] on video "Your browser must support playing .mp4 files to use Literably. Please try using…" at bounding box center [628, 245] width 810 height 275
click at [521, 333] on video "Your browser must support playing .mp4 files to use Literably. Please try using…" at bounding box center [628, 245] width 810 height 275
click at [601, 349] on button "button" at bounding box center [628, 350] width 105 height 60
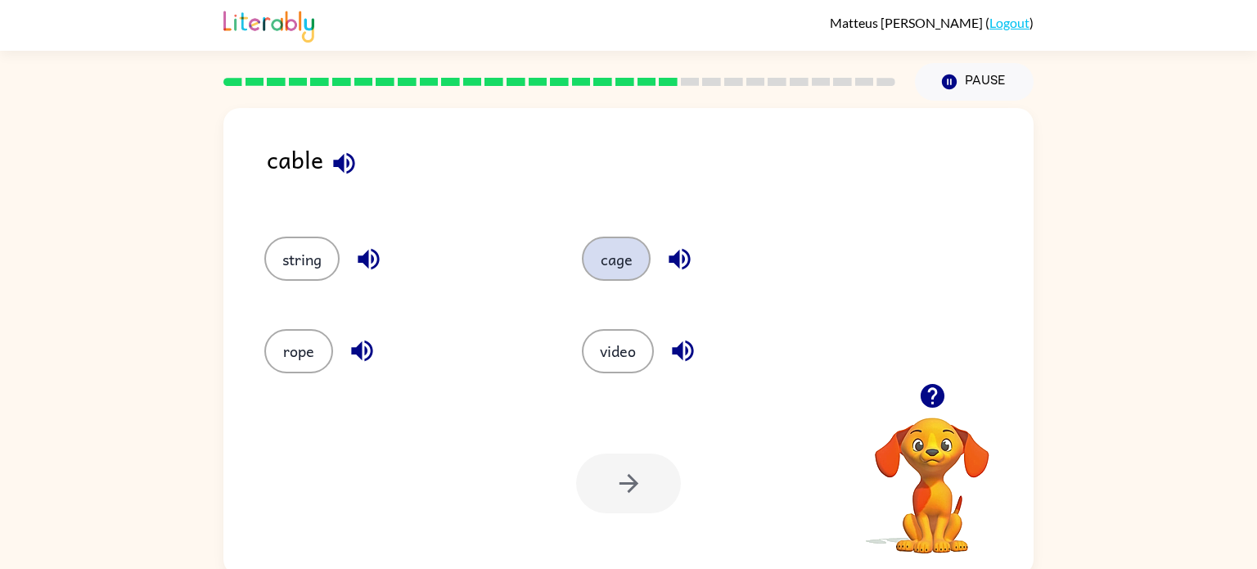
click at [619, 269] on button "cage" at bounding box center [616, 259] width 69 height 44
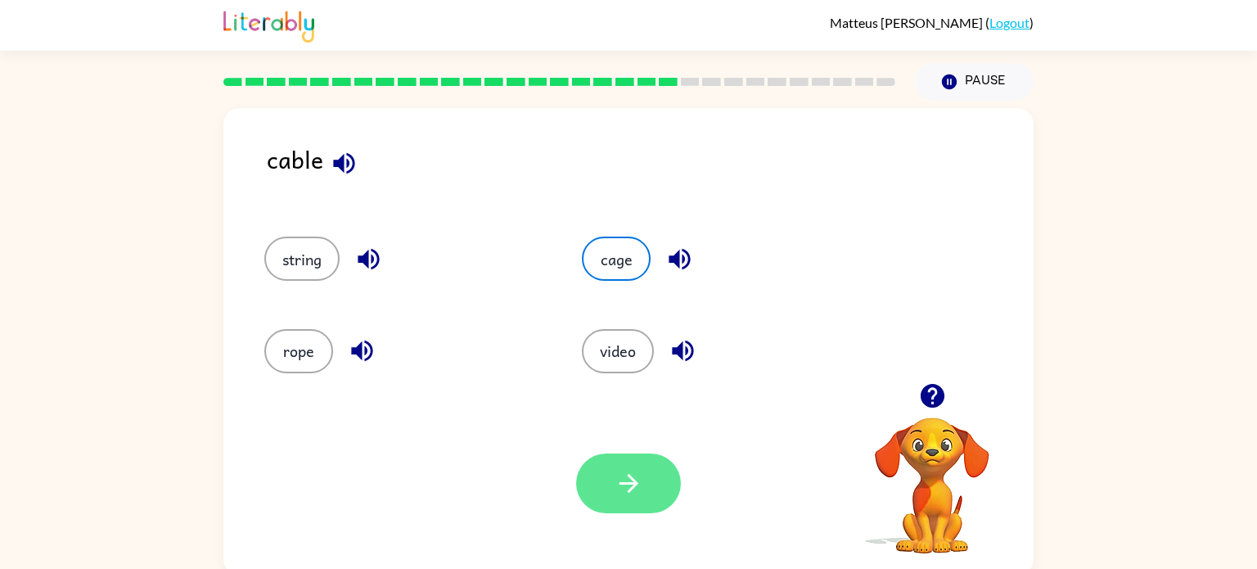
click at [611, 492] on button "button" at bounding box center [628, 484] width 105 height 60
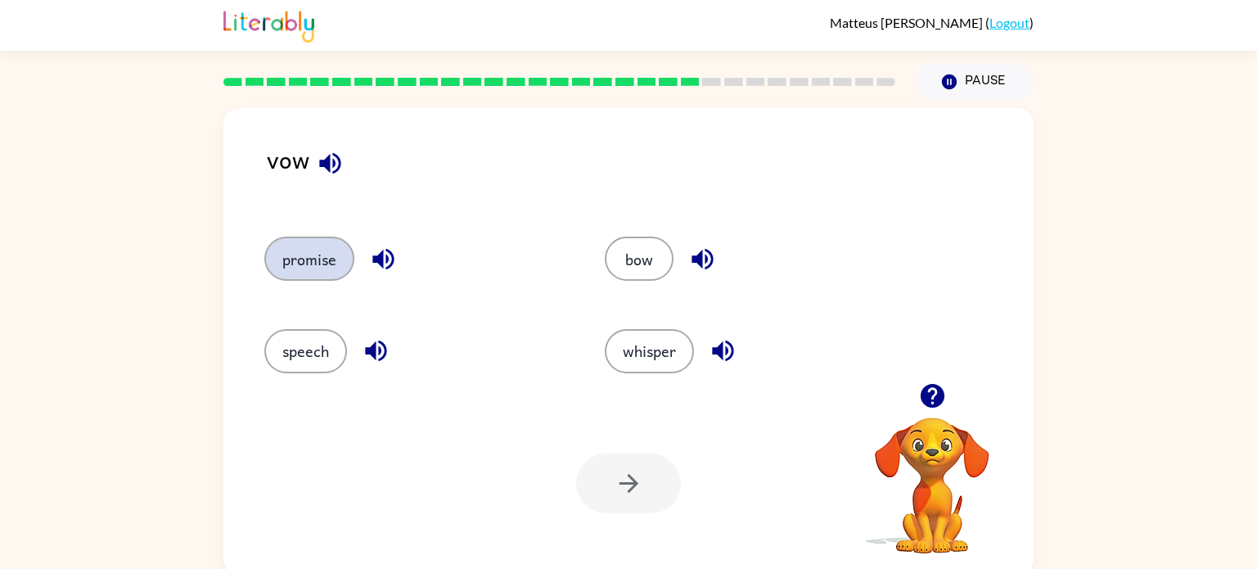
click at [311, 253] on button "promise" at bounding box center [309, 259] width 90 height 44
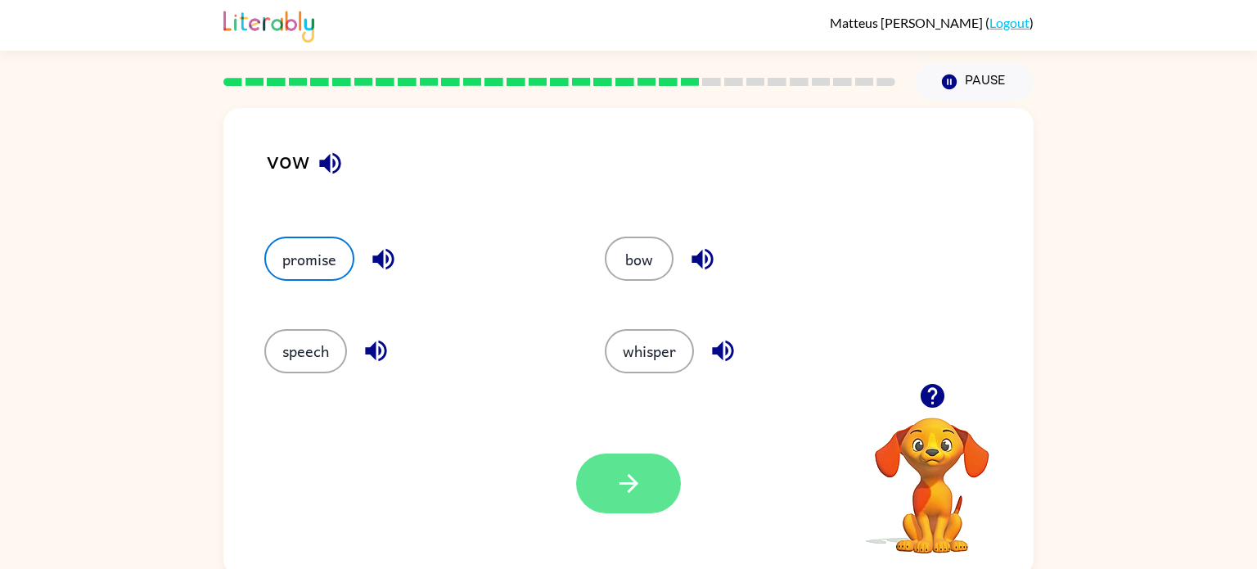
click at [615, 481] on icon "button" at bounding box center [629, 483] width 29 height 29
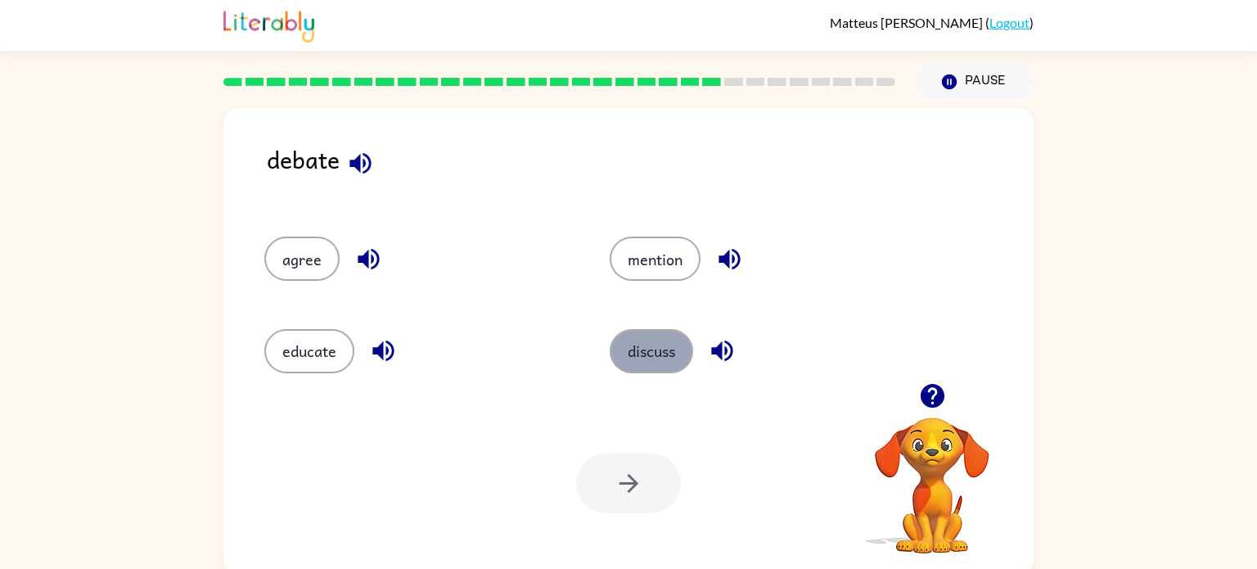
click at [640, 350] on button "discuss" at bounding box center [652, 351] width 84 height 44
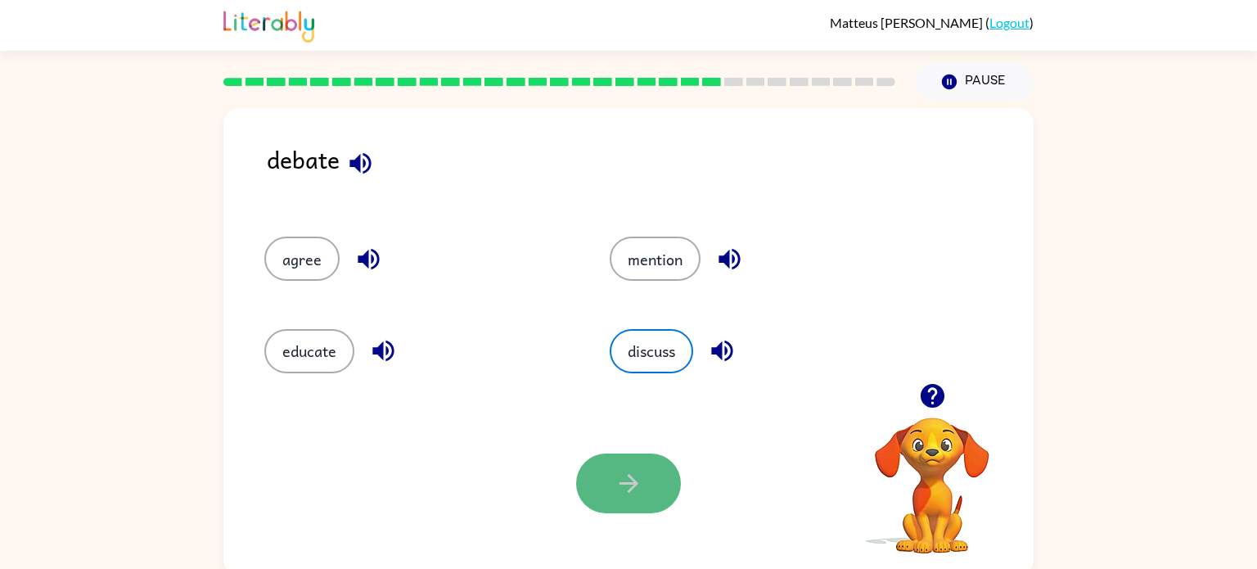
click at [626, 472] on icon "button" at bounding box center [629, 483] width 29 height 29
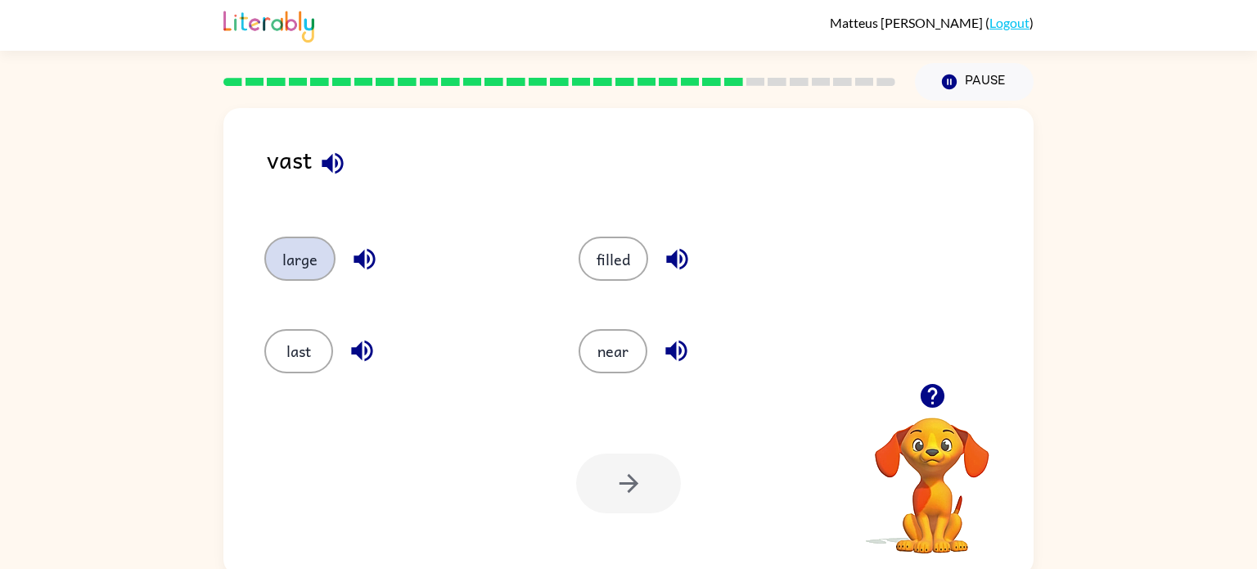
click at [305, 260] on button "large" at bounding box center [299, 259] width 71 height 44
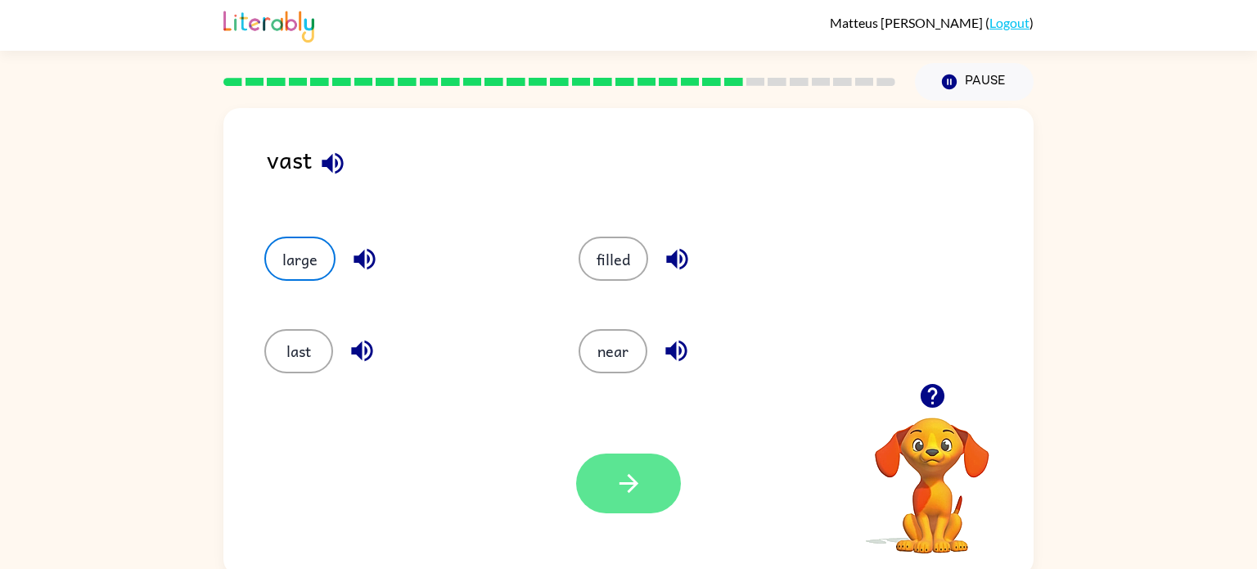
click at [589, 502] on button "button" at bounding box center [628, 484] width 105 height 60
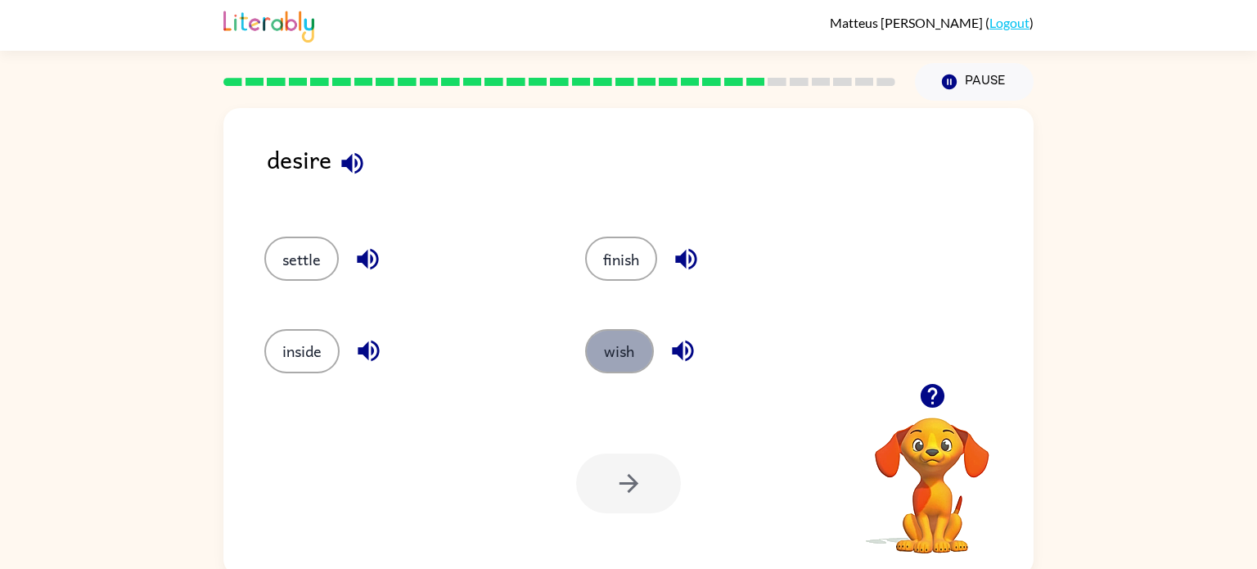
click at [644, 356] on button "wish" at bounding box center [619, 351] width 69 height 44
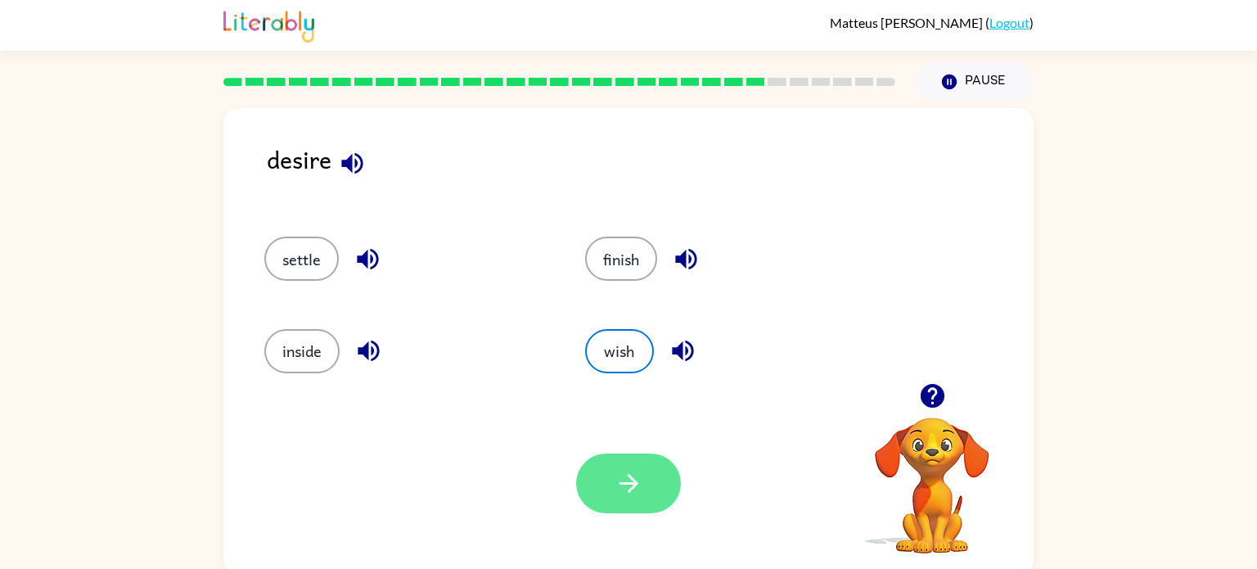
click at [659, 494] on button "button" at bounding box center [628, 484] width 105 height 60
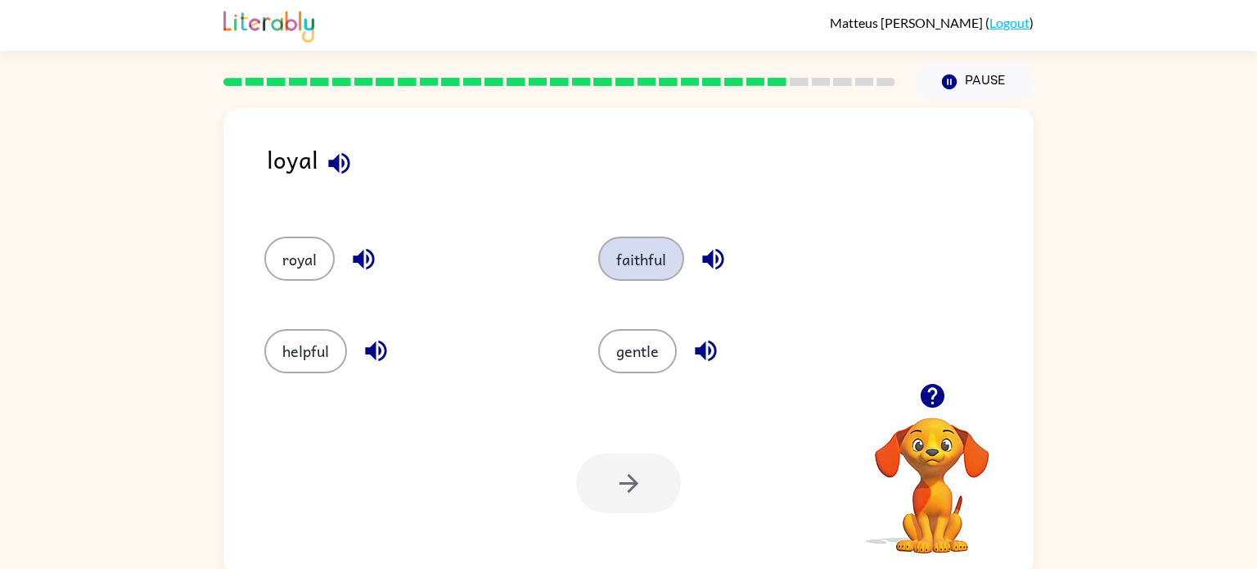
click at [609, 269] on button "faithful" at bounding box center [641, 259] width 86 height 44
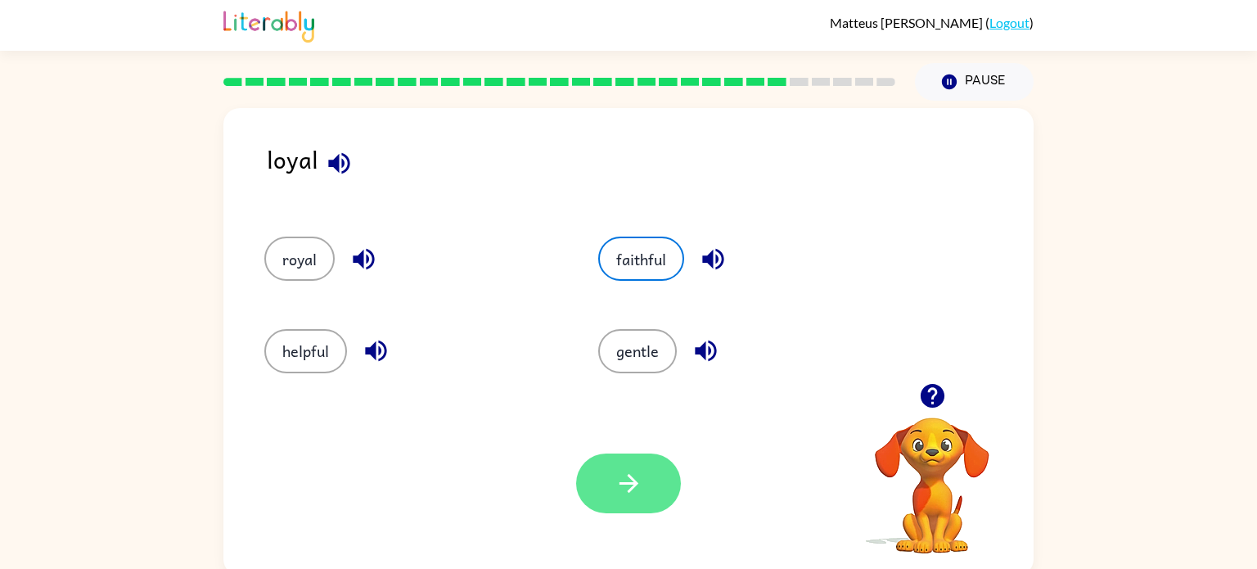
click at [617, 457] on button "button" at bounding box center [628, 484] width 105 height 60
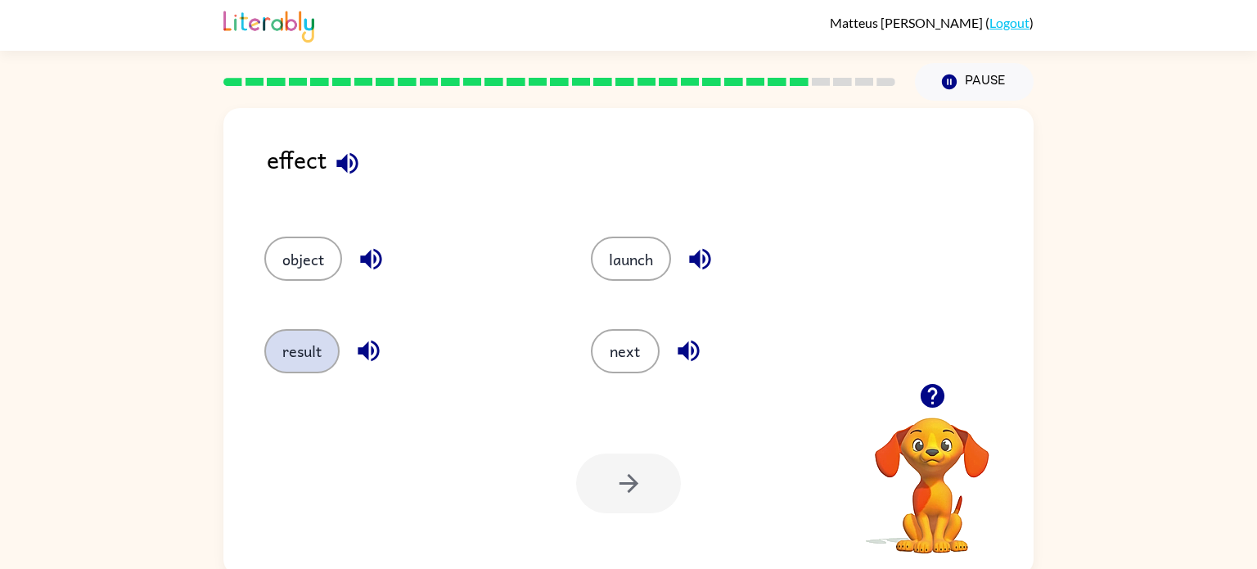
click at [285, 350] on button "result" at bounding box center [301, 351] width 75 height 44
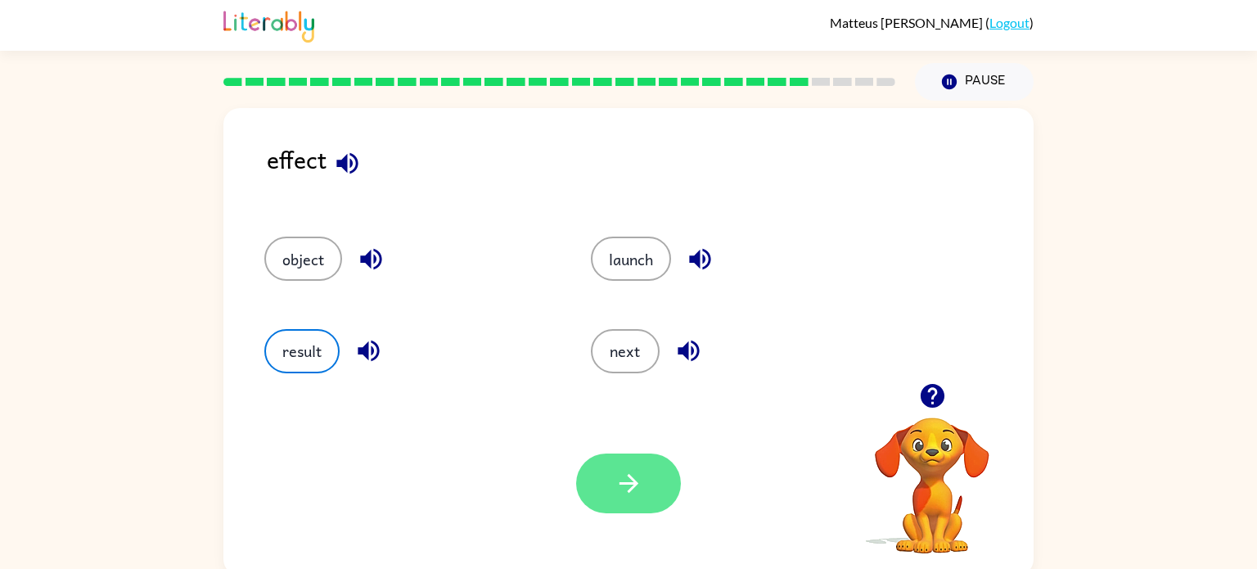
click at [625, 477] on icon "button" at bounding box center [629, 483] width 29 height 29
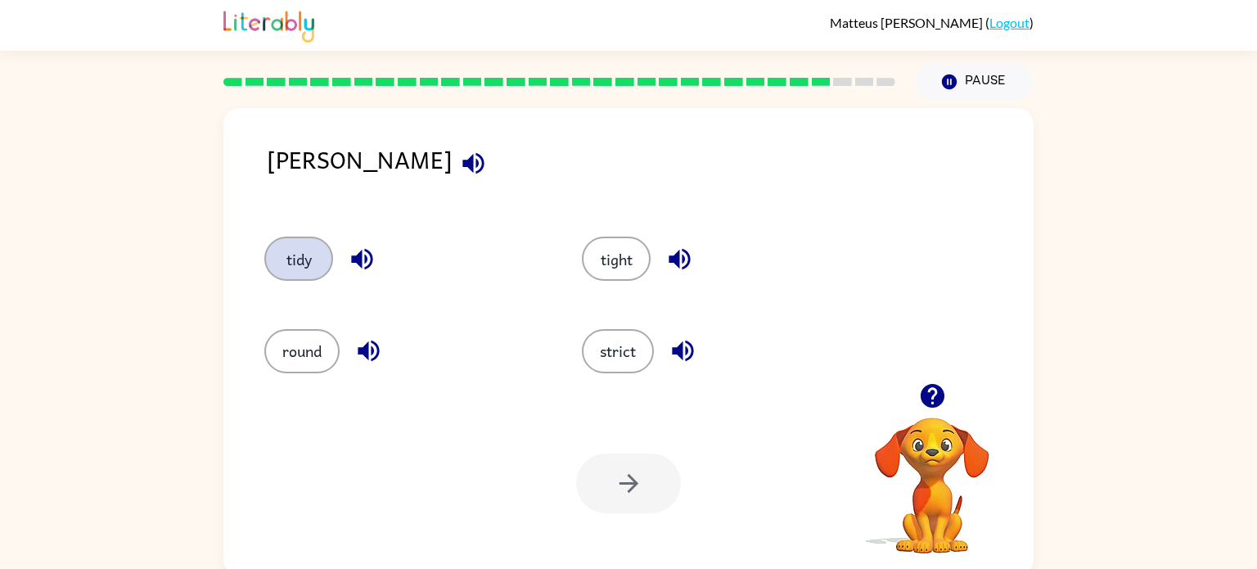
click at [290, 261] on button "tidy" at bounding box center [298, 259] width 69 height 44
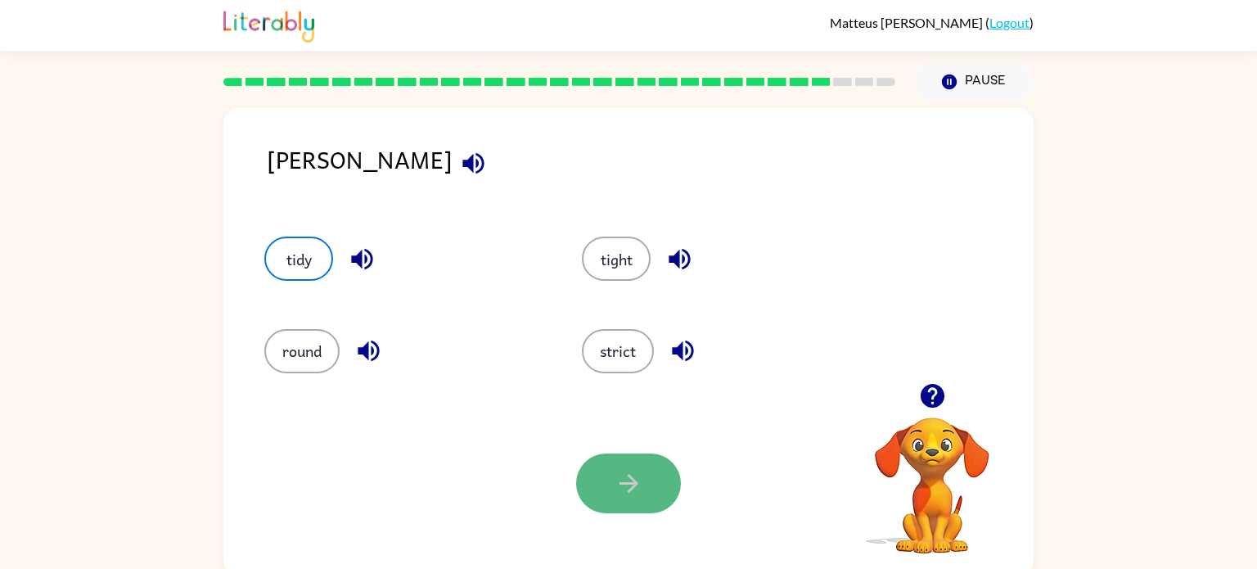
click at [621, 485] on icon "button" at bounding box center [629, 483] width 29 height 29
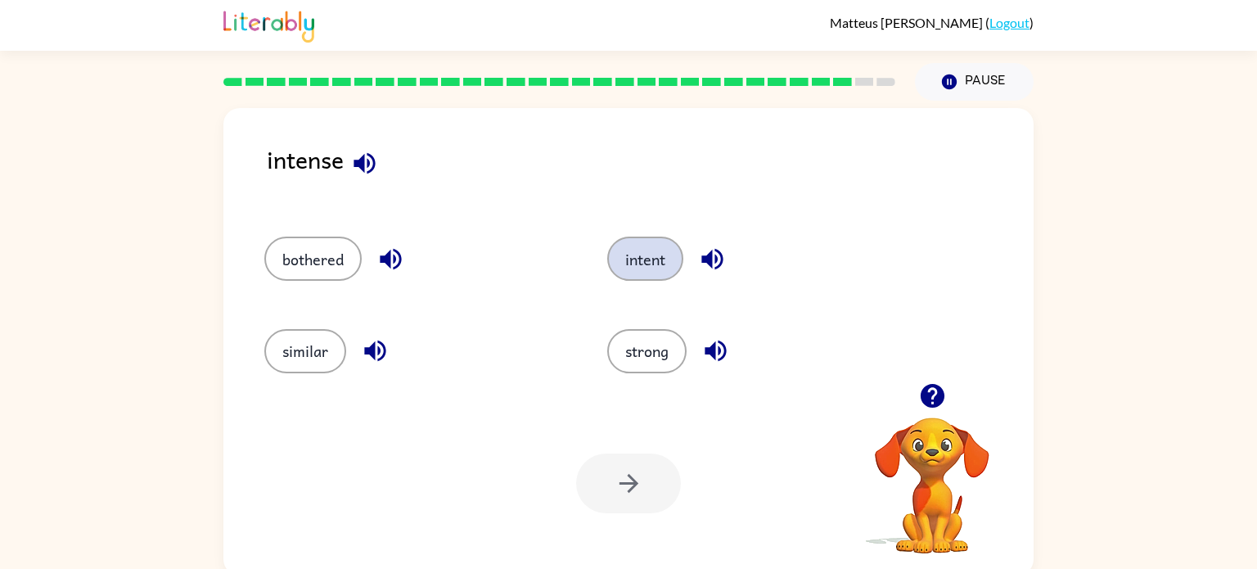
click at [638, 272] on button "intent" at bounding box center [645, 259] width 76 height 44
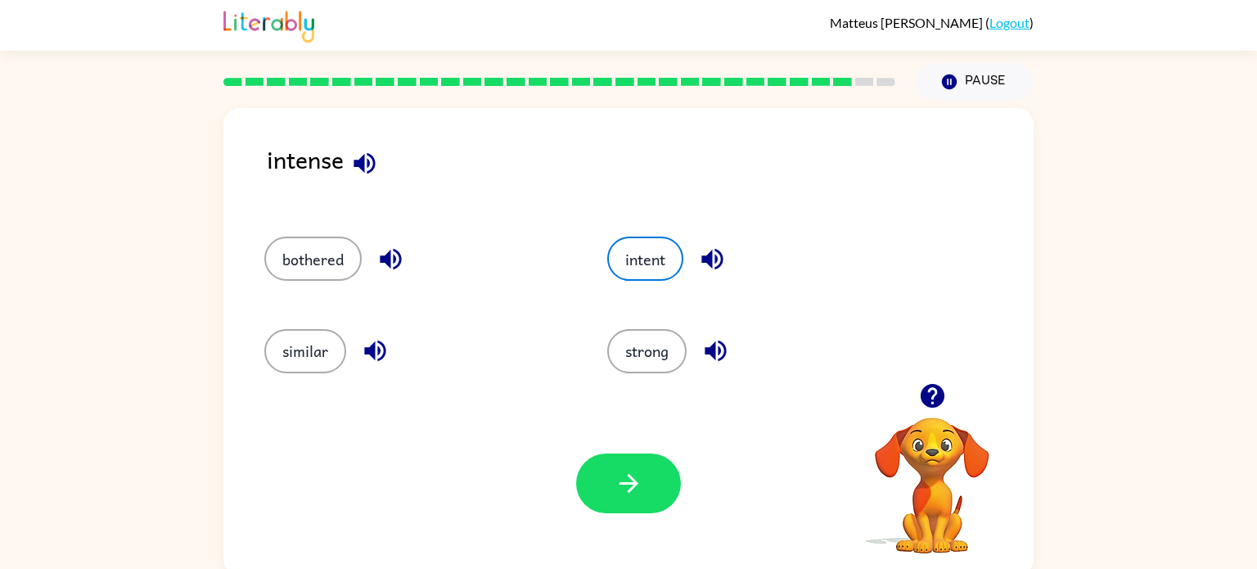
click at [626, 515] on div "Your browser must support playing .mp4 files to use Literably. Please try using…" at bounding box center [628, 483] width 810 height 184
click at [613, 491] on button "button" at bounding box center [628, 484] width 105 height 60
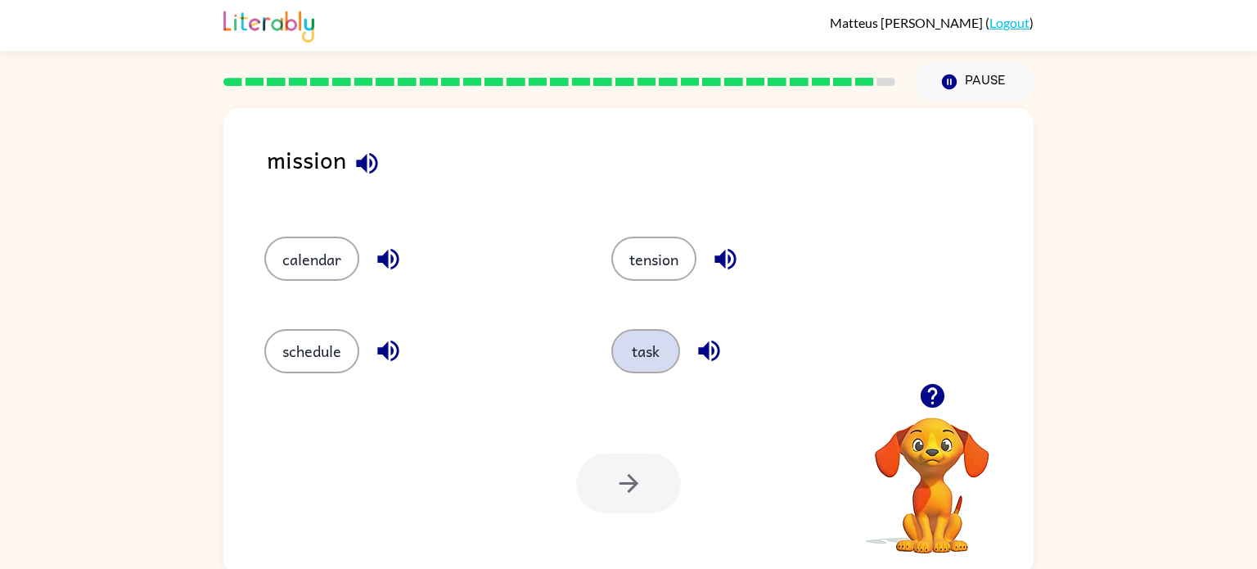
click at [652, 348] on button "task" at bounding box center [646, 351] width 69 height 44
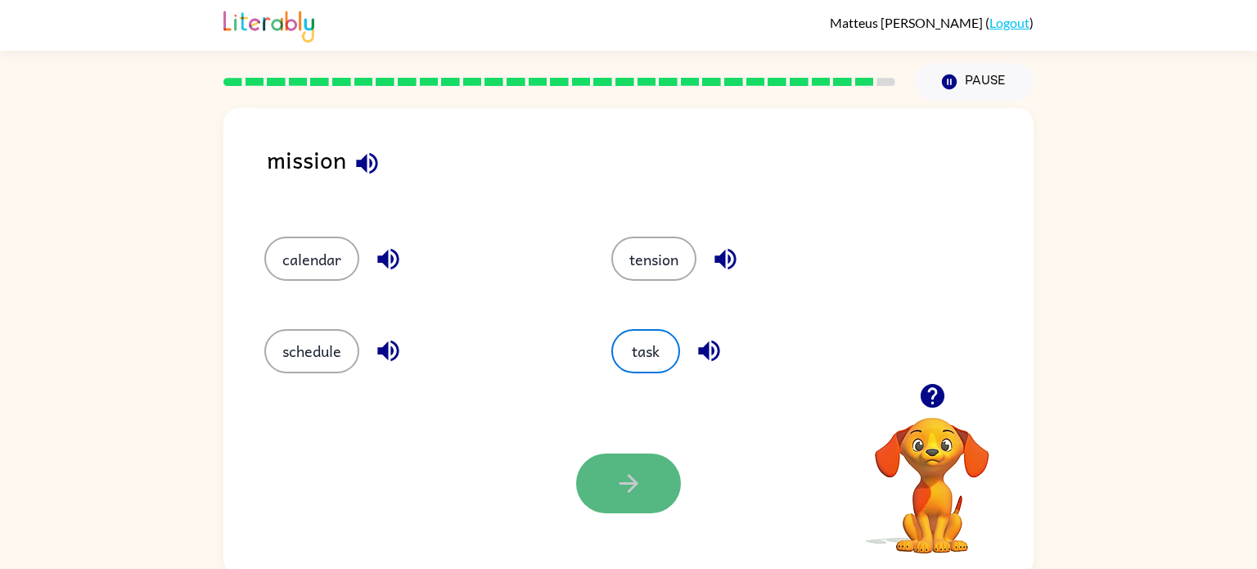
click at [652, 459] on button "button" at bounding box center [628, 484] width 105 height 60
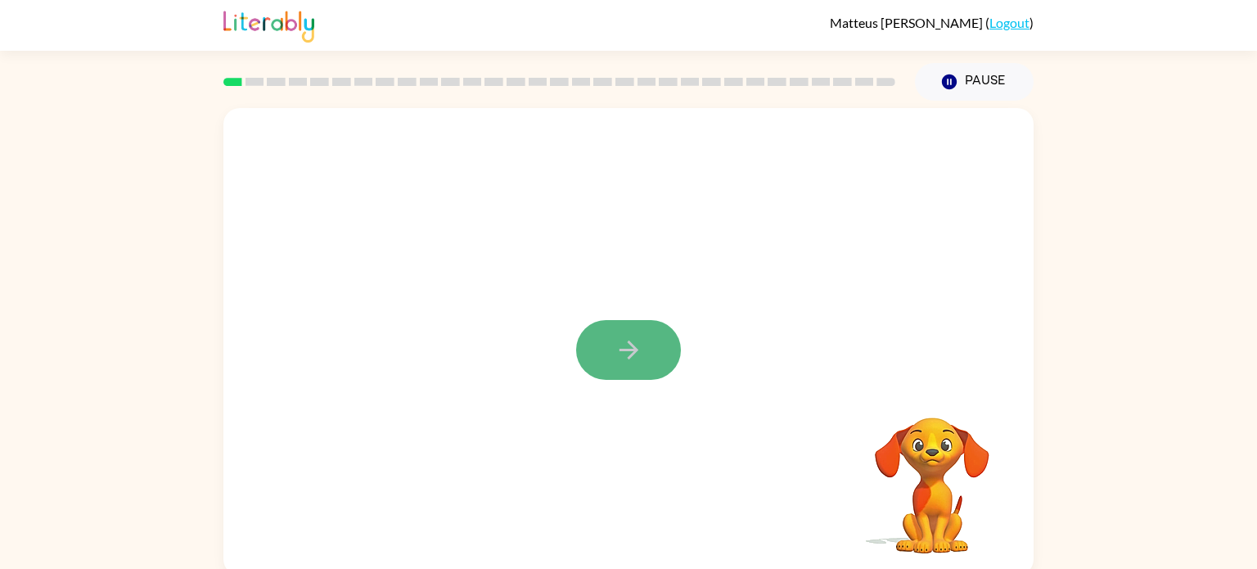
click at [630, 368] on button "button" at bounding box center [628, 350] width 105 height 60
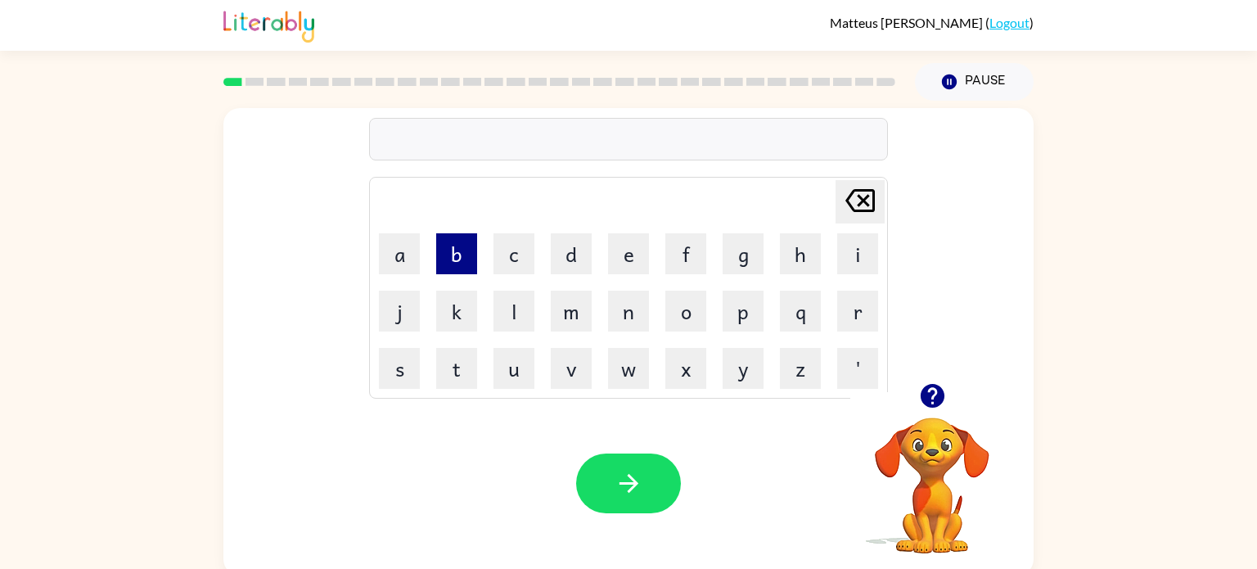
click at [464, 263] on button "b" at bounding box center [456, 253] width 41 height 41
click at [675, 299] on button "o" at bounding box center [686, 311] width 41 height 41
type button "o"
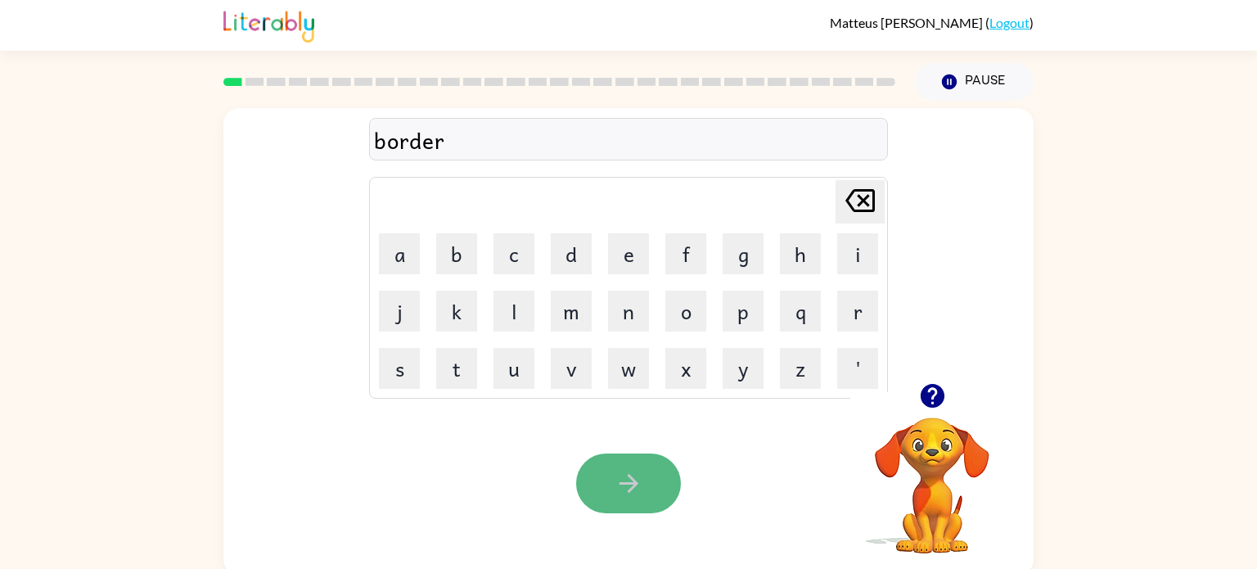
click at [657, 472] on button "button" at bounding box center [628, 484] width 105 height 60
click at [652, 458] on button "button" at bounding box center [628, 484] width 105 height 60
click at [615, 480] on icon "button" at bounding box center [629, 483] width 29 height 29
click at [621, 481] on icon "button" at bounding box center [629, 483] width 29 height 29
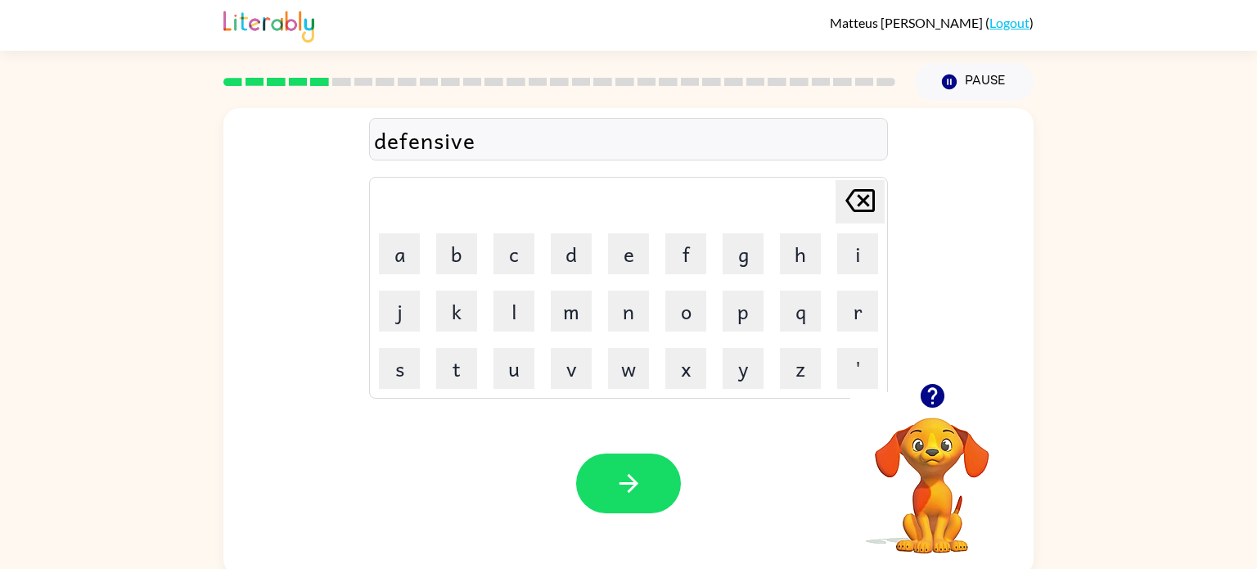
click at [621, 481] on icon "button" at bounding box center [629, 483] width 29 height 29
click at [622, 481] on icon "button" at bounding box center [629, 483] width 29 height 29
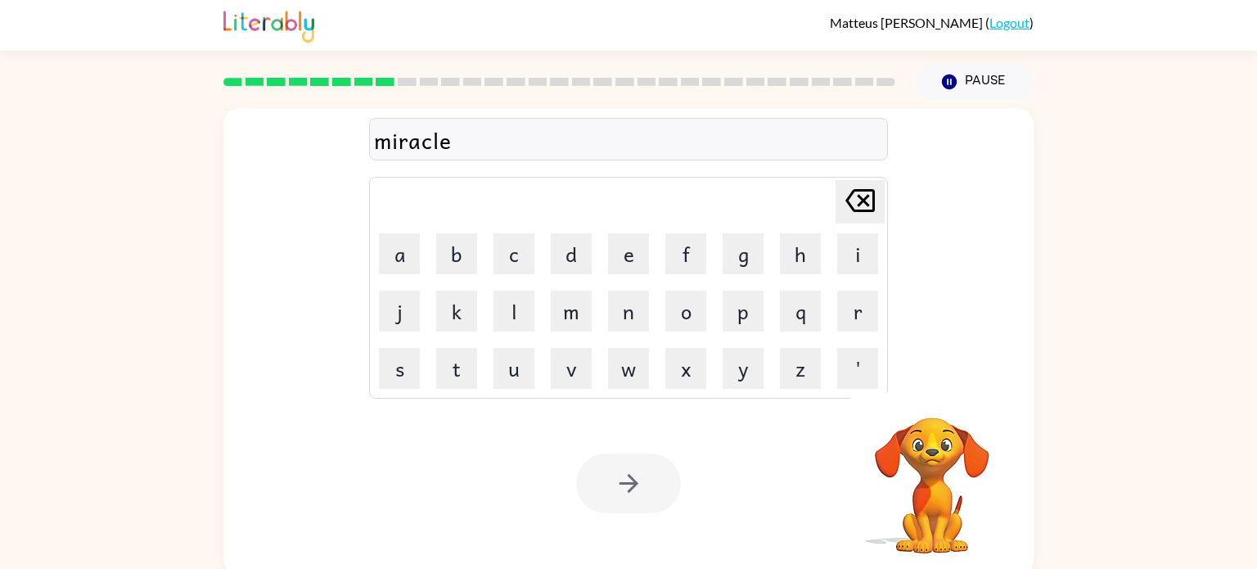
scroll to position [7, 0]
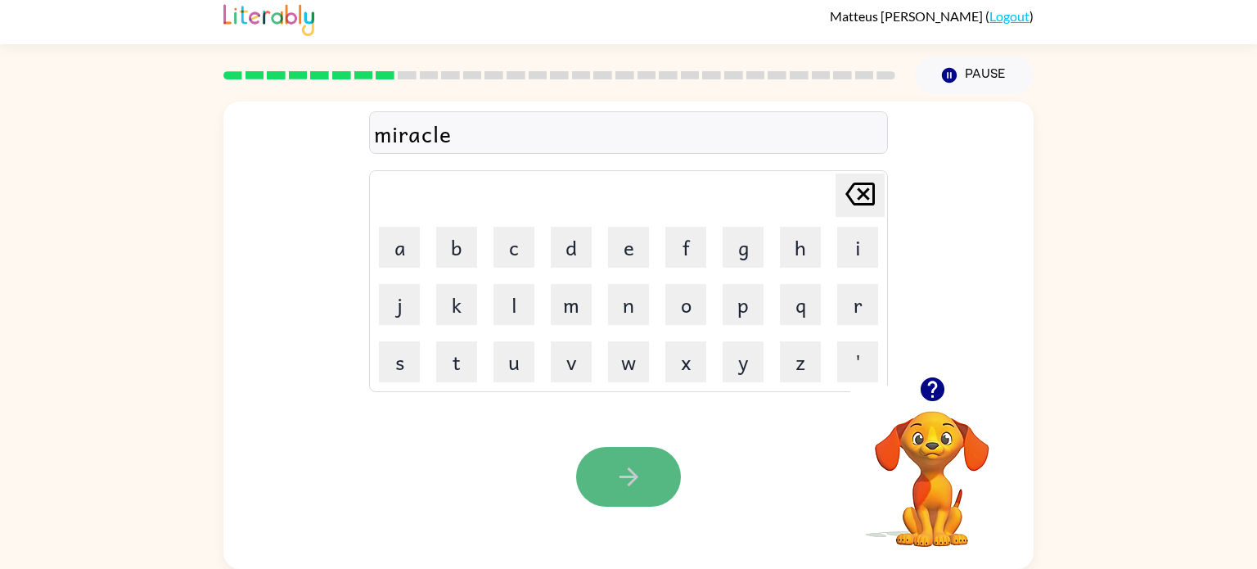
click at [633, 467] on icon "button" at bounding box center [629, 477] width 29 height 29
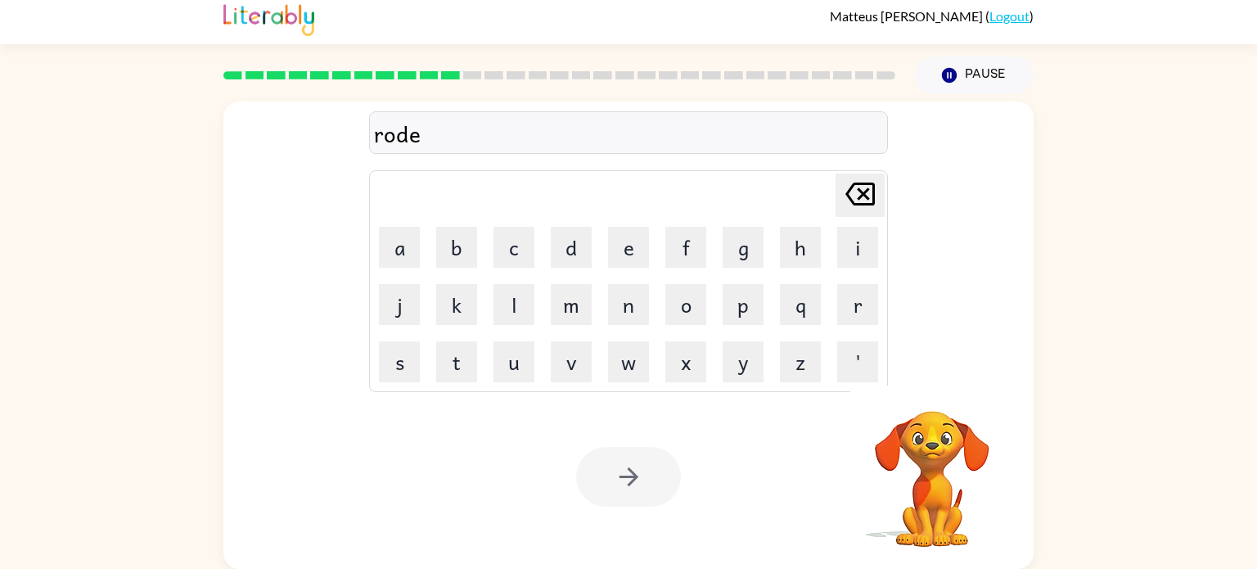
click at [633, 467] on div at bounding box center [628, 477] width 105 height 60
click at [633, 467] on icon "button" at bounding box center [629, 477] width 29 height 29
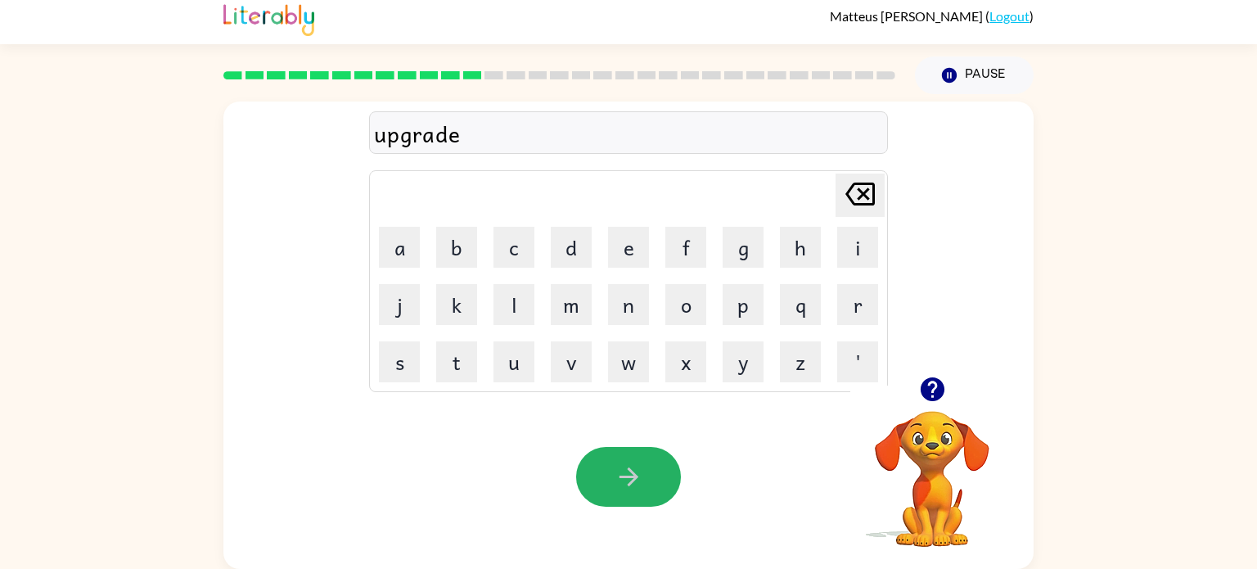
click at [624, 475] on icon "button" at bounding box center [629, 477] width 29 height 29
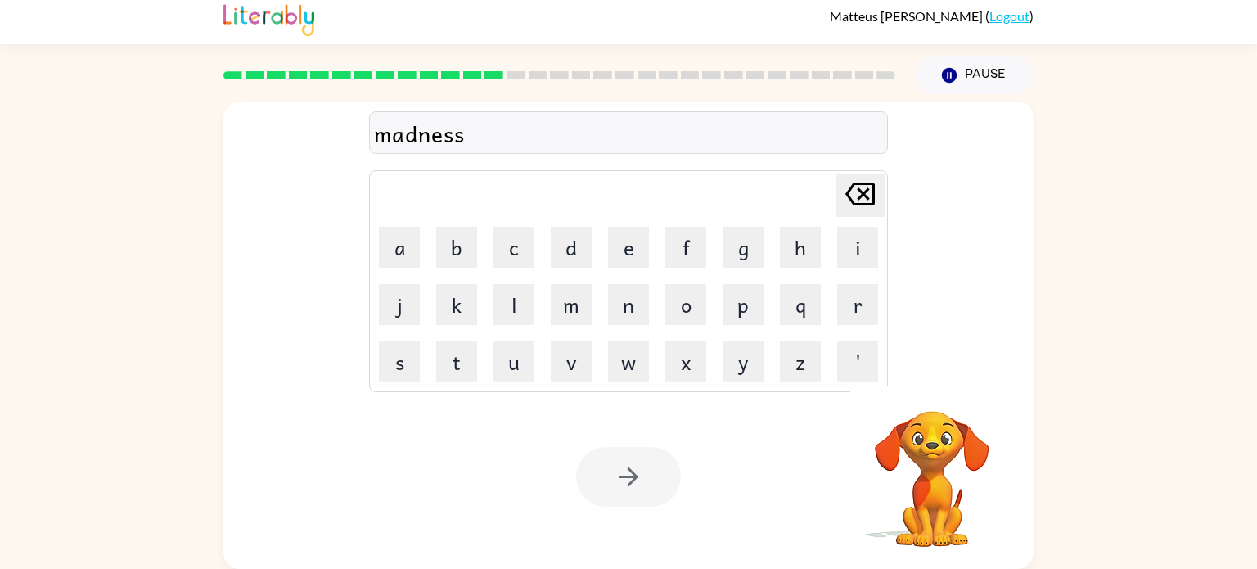
click at [625, 474] on div at bounding box center [628, 477] width 105 height 60
click at [625, 475] on icon "button" at bounding box center [629, 477] width 29 height 29
click at [623, 475] on div at bounding box center [628, 477] width 105 height 60
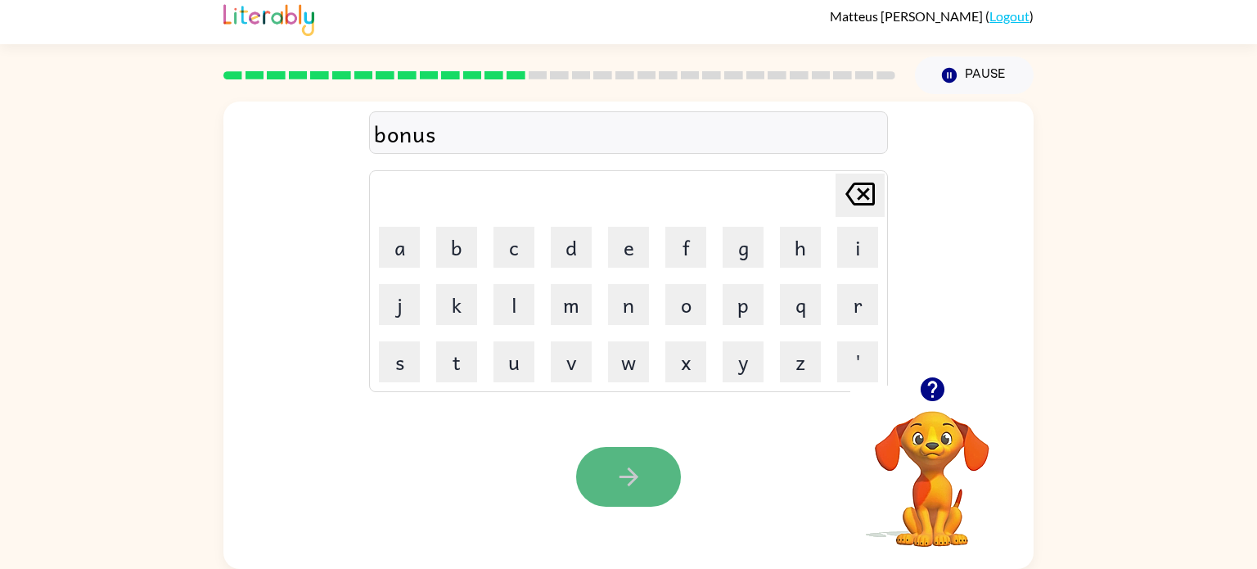
click at [622, 475] on icon "button" at bounding box center [629, 477] width 29 height 29
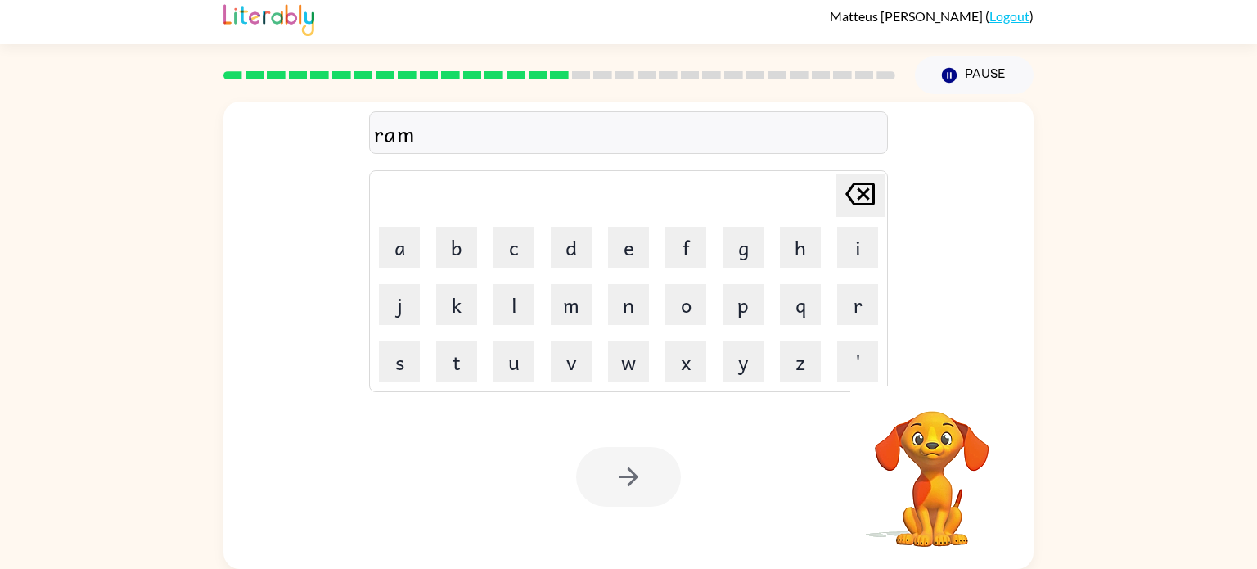
click at [629, 473] on div at bounding box center [628, 477] width 105 height 60
click at [629, 473] on icon "button" at bounding box center [629, 477] width 29 height 29
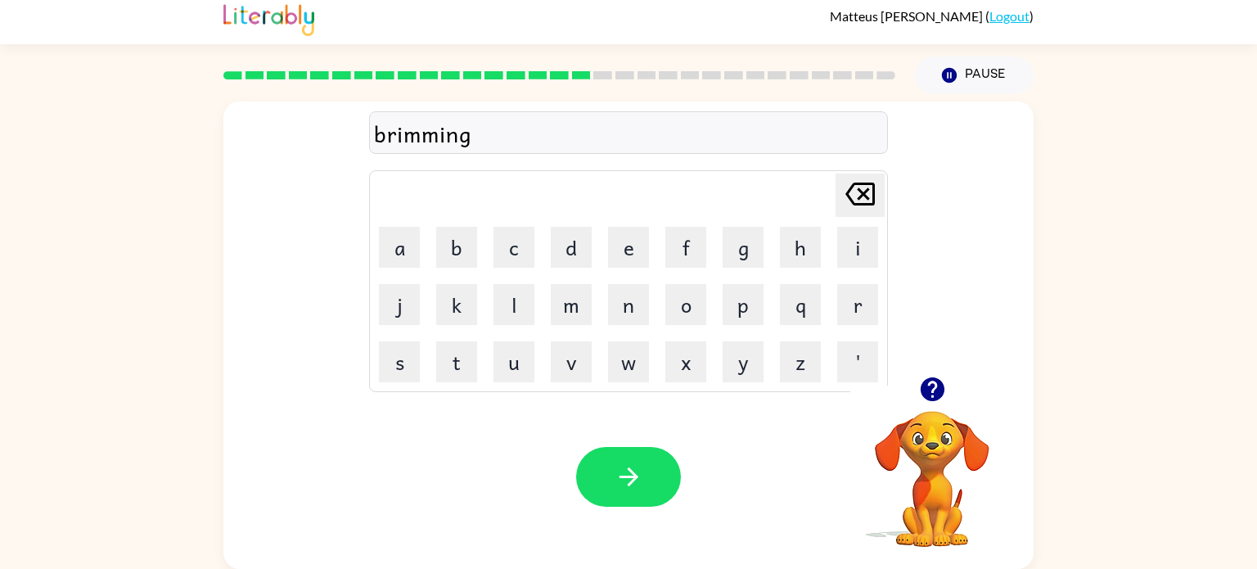
click at [629, 473] on icon "button" at bounding box center [629, 477] width 29 height 29
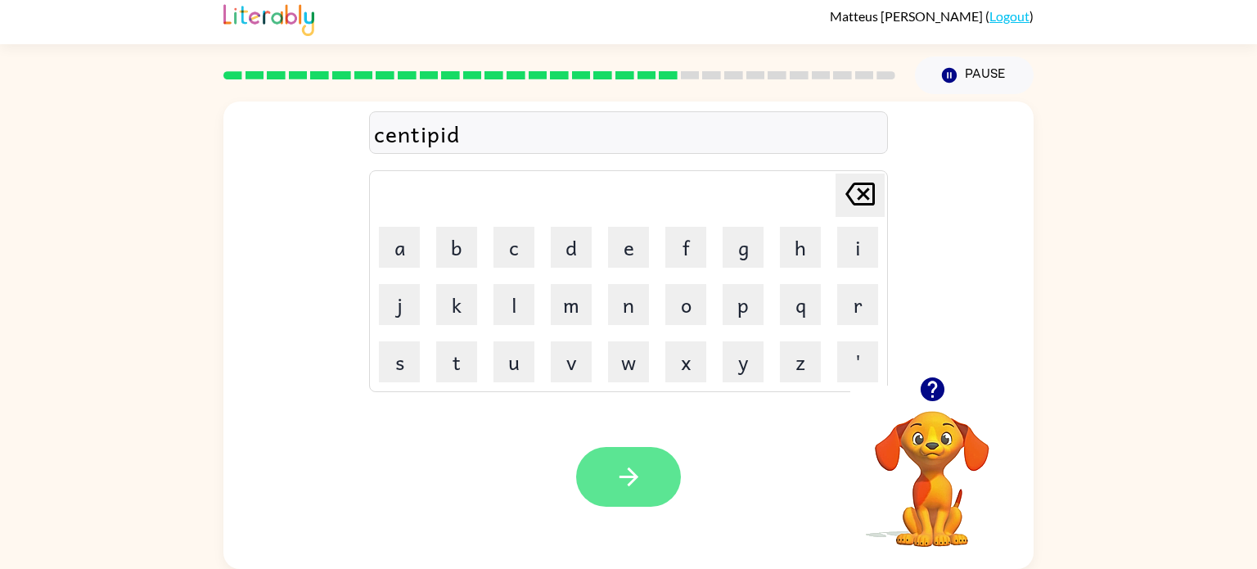
click at [631, 477] on icon "button" at bounding box center [628, 476] width 19 height 19
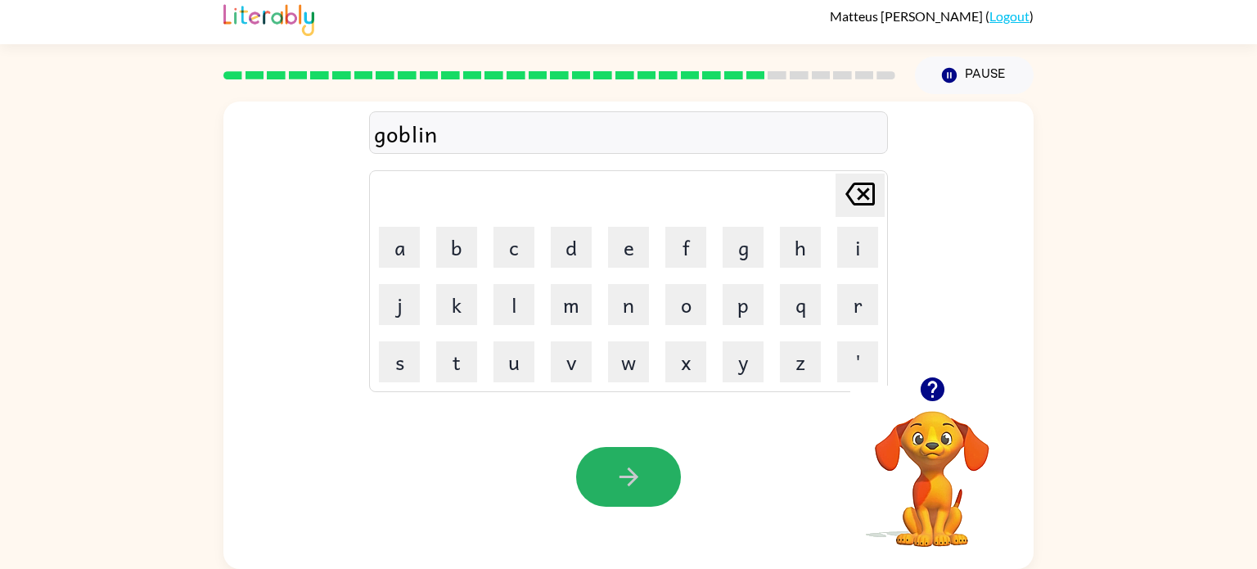
click at [629, 474] on icon "button" at bounding box center [629, 477] width 29 height 29
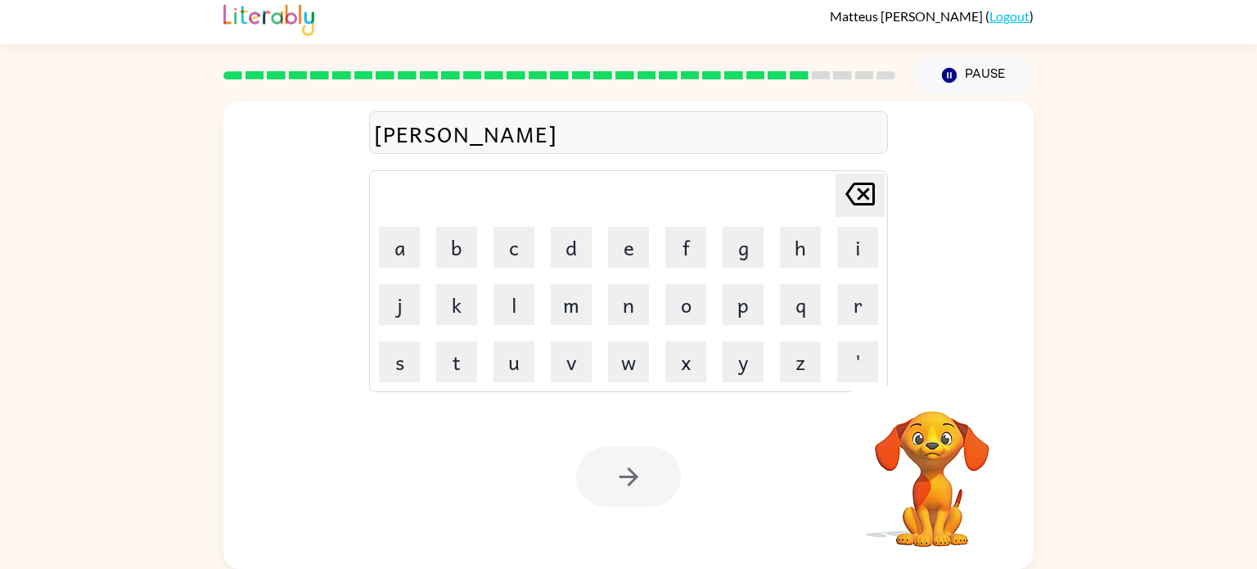
click at [629, 474] on div at bounding box center [628, 477] width 105 height 60
click at [629, 474] on icon "button" at bounding box center [629, 477] width 29 height 29
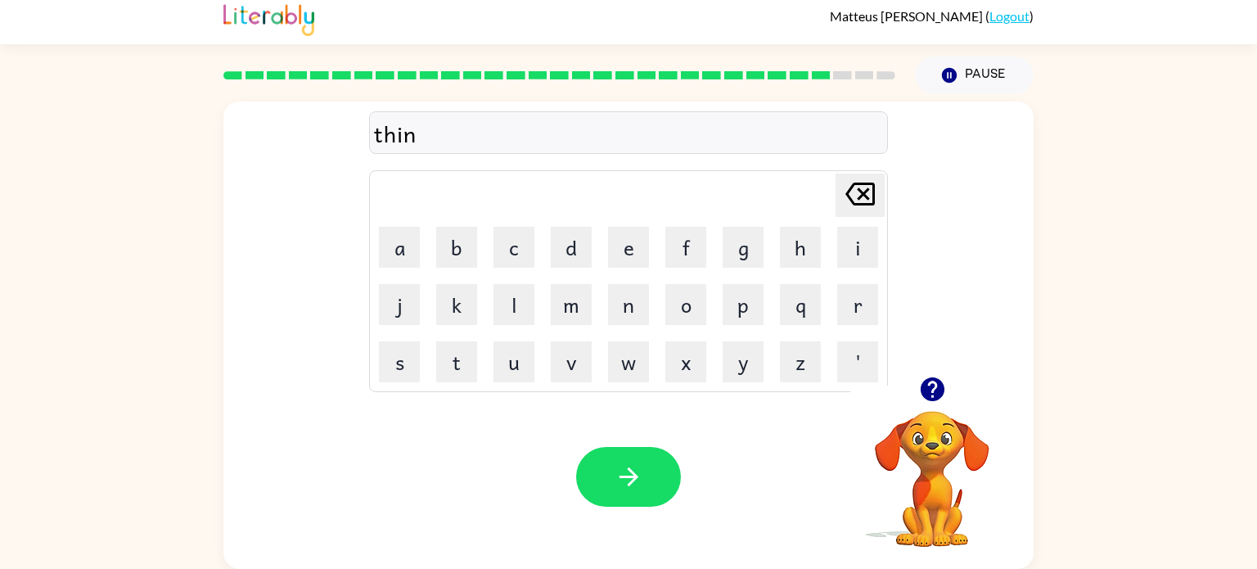
click at [629, 474] on icon "button" at bounding box center [629, 477] width 29 height 29
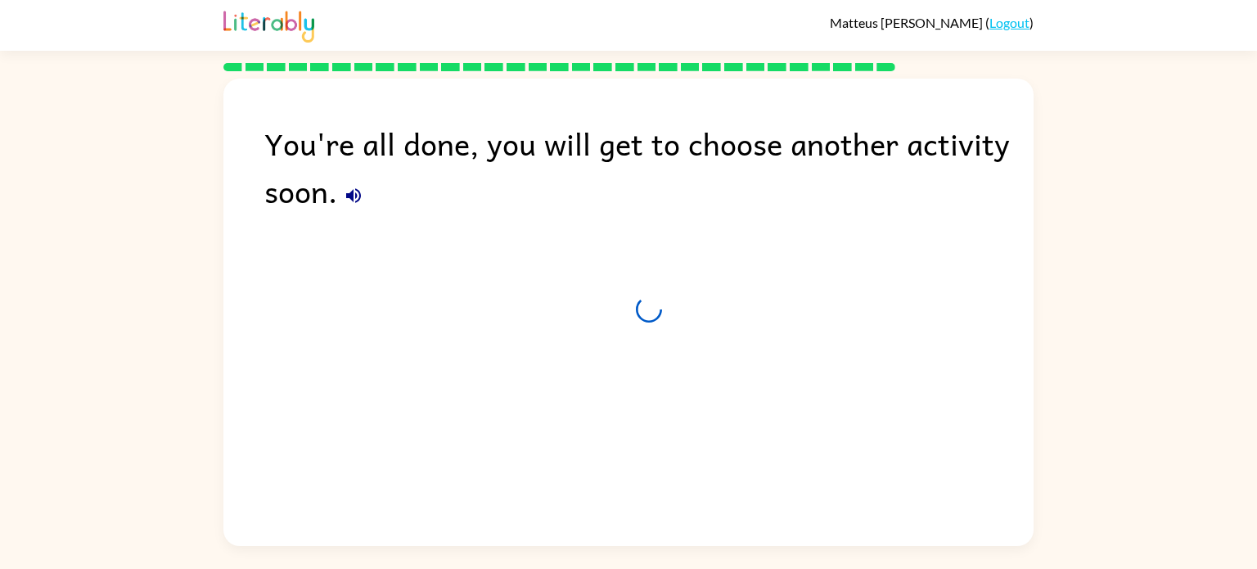
scroll to position [0, 0]
